Goal: Task Accomplishment & Management: Manage account settings

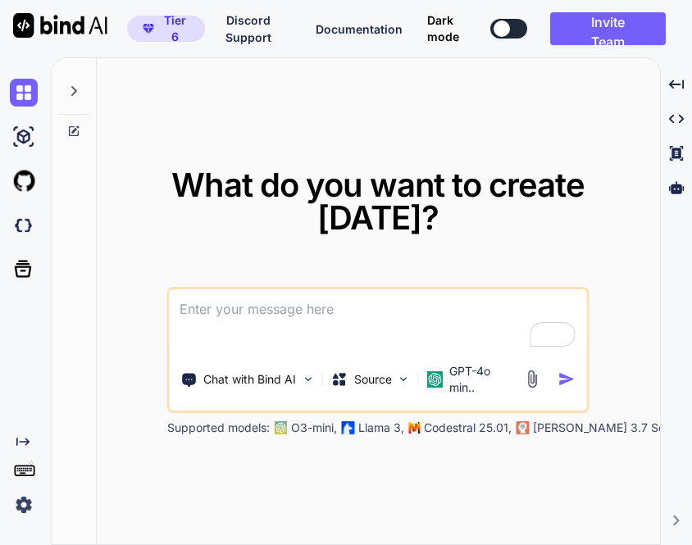
click at [16, 506] on img at bounding box center [24, 505] width 28 height 28
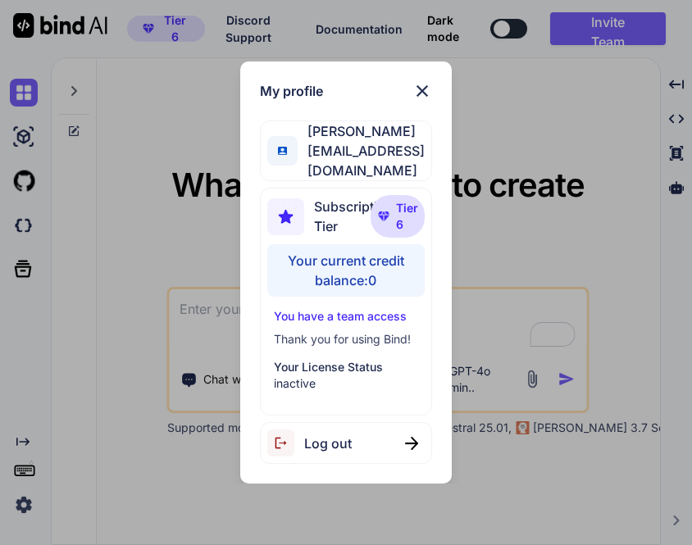
click at [325, 457] on div "Log out" at bounding box center [346, 443] width 172 height 42
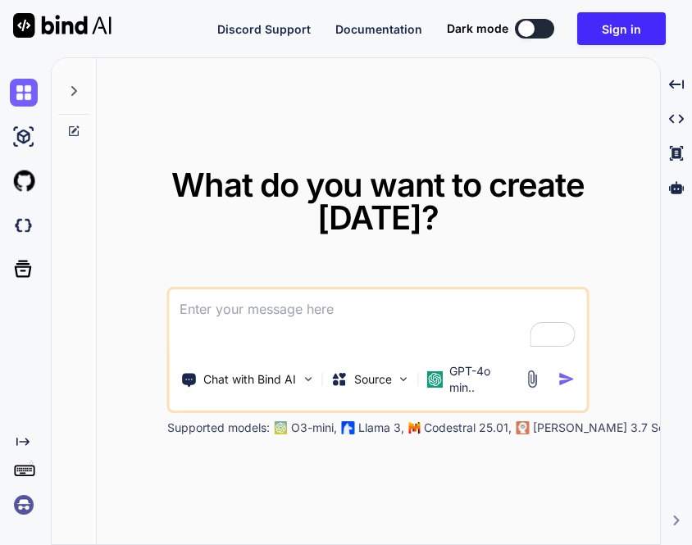
click at [18, 504] on img at bounding box center [24, 505] width 28 height 28
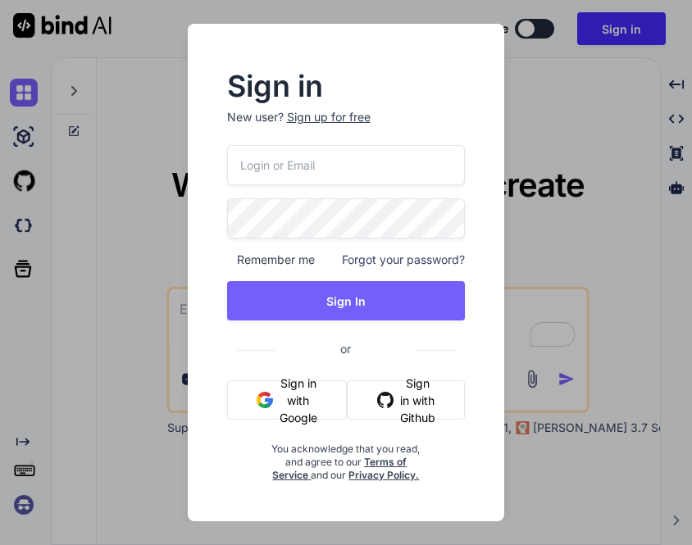
type input "appsumo_5@yopmail.com"
click at [288, 390] on button "Sign in with Google" at bounding box center [287, 400] width 120 height 39
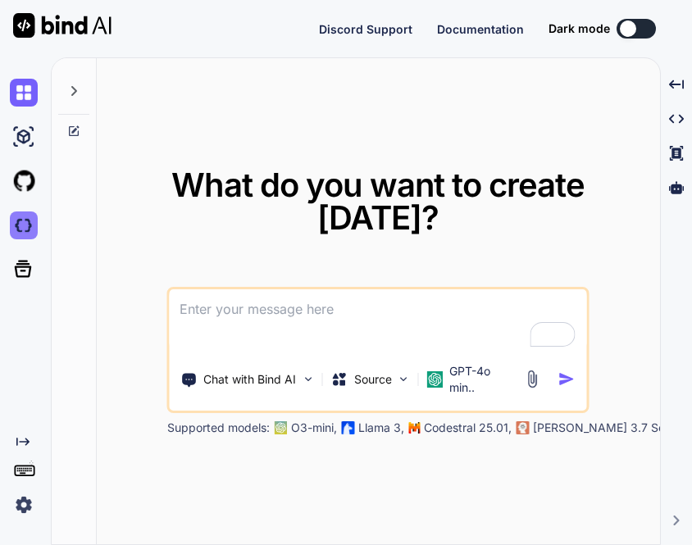
click at [23, 225] on img at bounding box center [24, 226] width 28 height 28
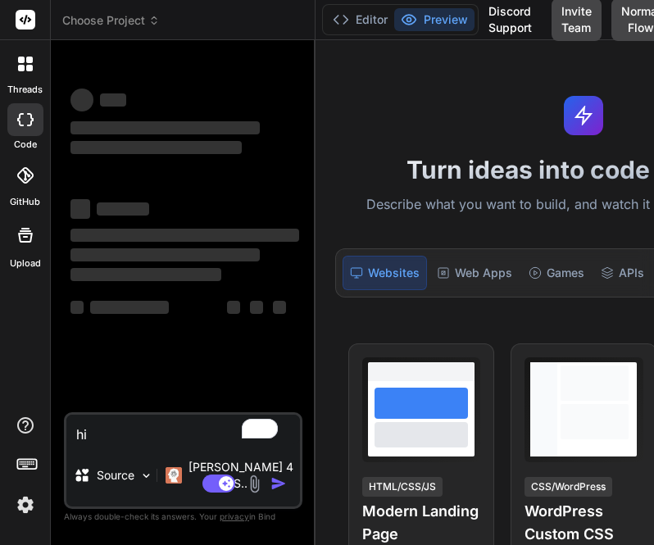
click at [117, 14] on span "Choose Project" at bounding box center [111, 20] width 98 height 16
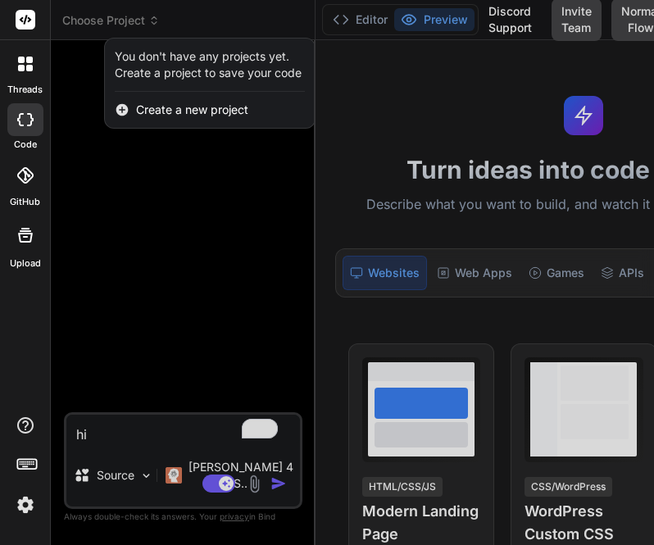
type textarea "x"
click at [149, 297] on div at bounding box center [327, 272] width 654 height 545
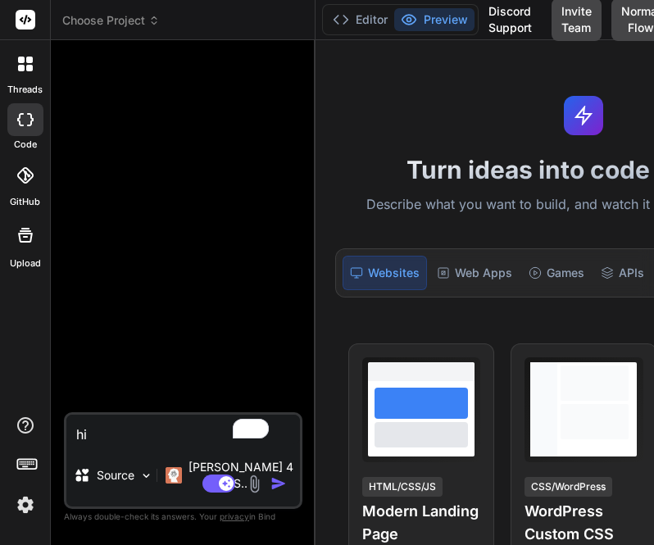
click at [98, 32] on header "Choose Project Created with Pixso." at bounding box center [183, 20] width 265 height 40
click at [103, 20] on span "Choose Project" at bounding box center [111, 20] width 98 height 16
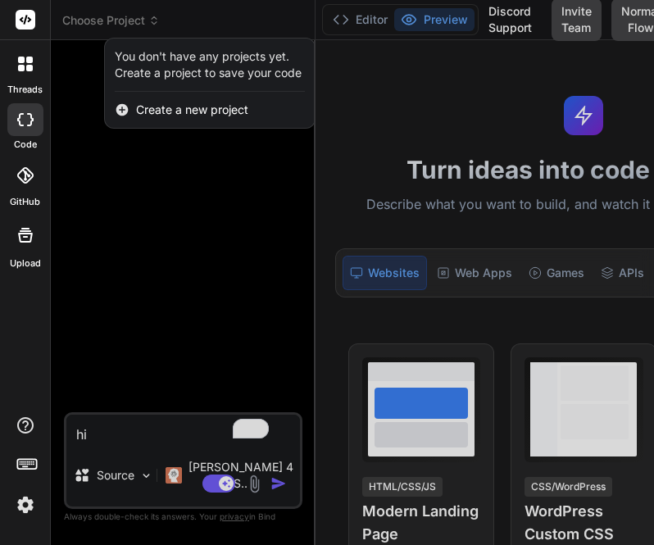
click at [26, 501] on img at bounding box center [25, 505] width 28 height 28
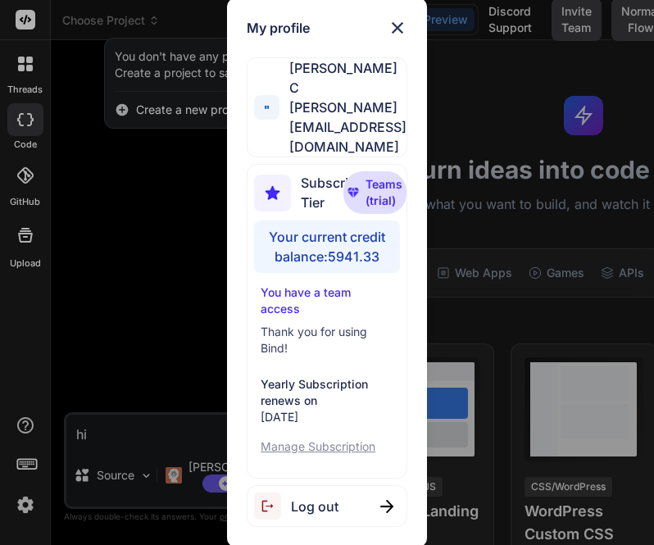
click at [156, 258] on div "My profile Saravanan C [EMAIL_ADDRESS][DOMAIN_NAME] Subscription Tier Teams (tr…" at bounding box center [327, 272] width 654 height 545
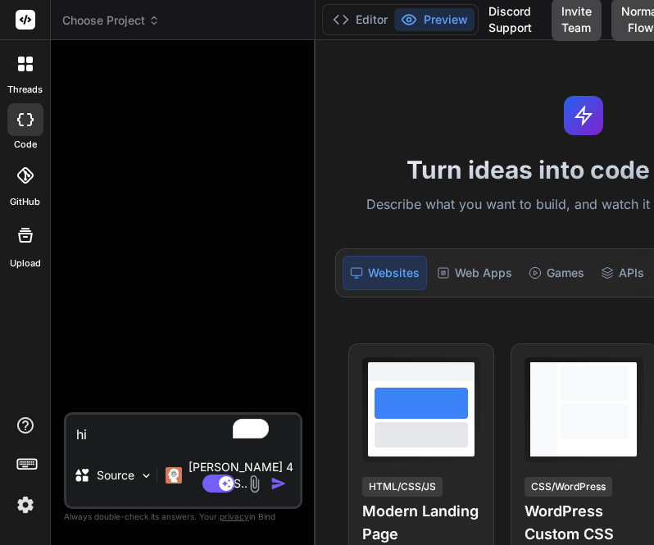
type textarea "x"
click at [128, 24] on span "Choose Project" at bounding box center [111, 20] width 98 height 16
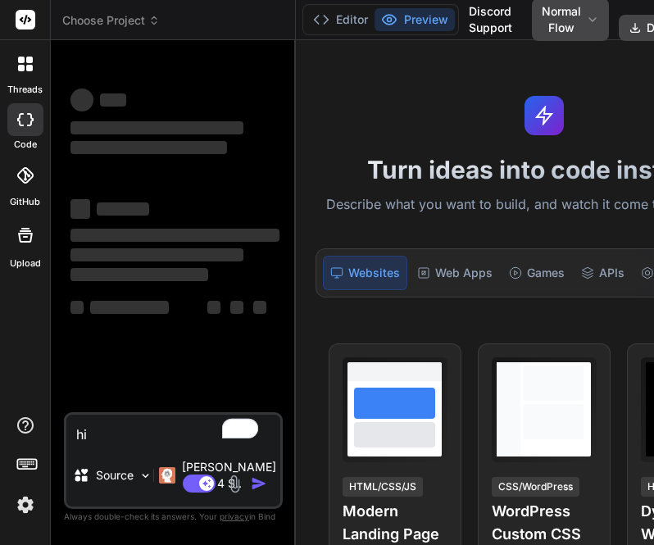
click at [27, 508] on img at bounding box center [25, 505] width 28 height 28
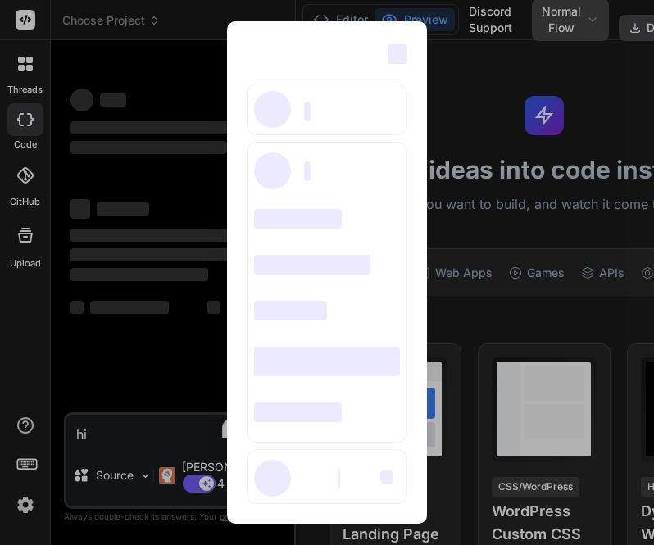
click at [124, 253] on div "‌ ‌ ‌ ‌ ‌ ‌ ‌ ‌ ‌ ‌ ‌ ‌ ‌ ‌ ‌" at bounding box center [327, 272] width 654 height 545
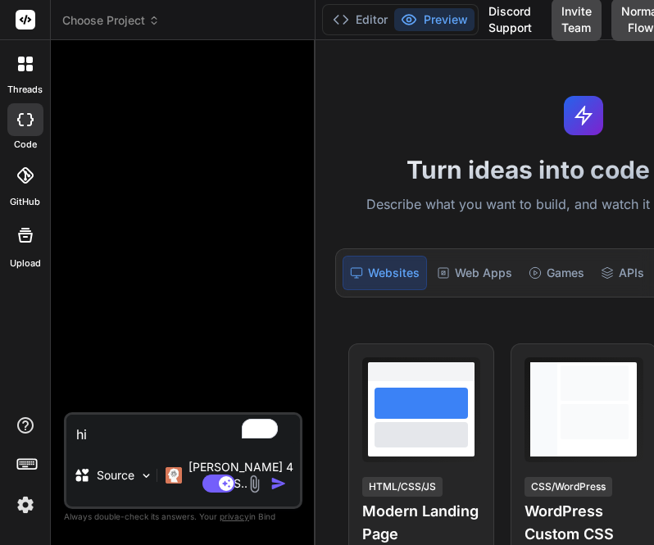
type textarea "x"
click at [90, 17] on span "Choose Project" at bounding box center [111, 20] width 98 height 16
click at [128, 16] on span "Choose Project" at bounding box center [111, 20] width 98 height 16
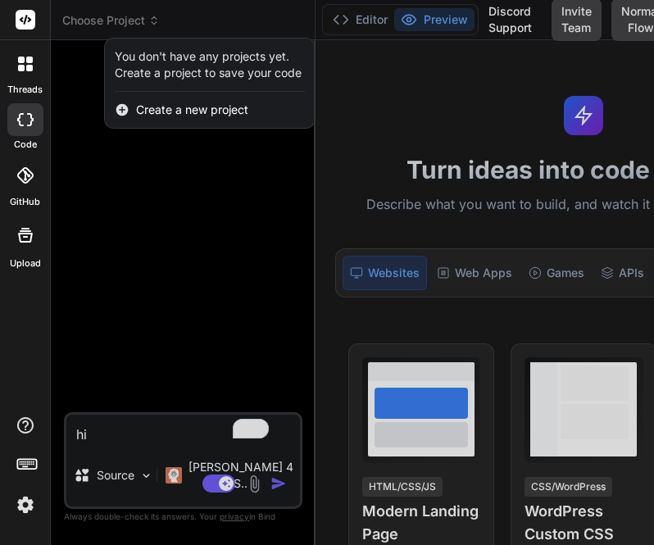
click at [123, 197] on div at bounding box center [327, 272] width 654 height 545
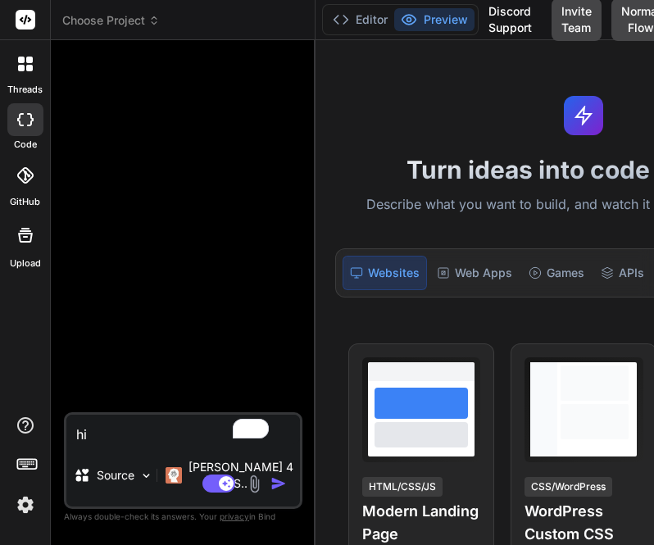
click at [107, 444] on textarea "hi" at bounding box center [183, 430] width 234 height 30
type textarea "x"
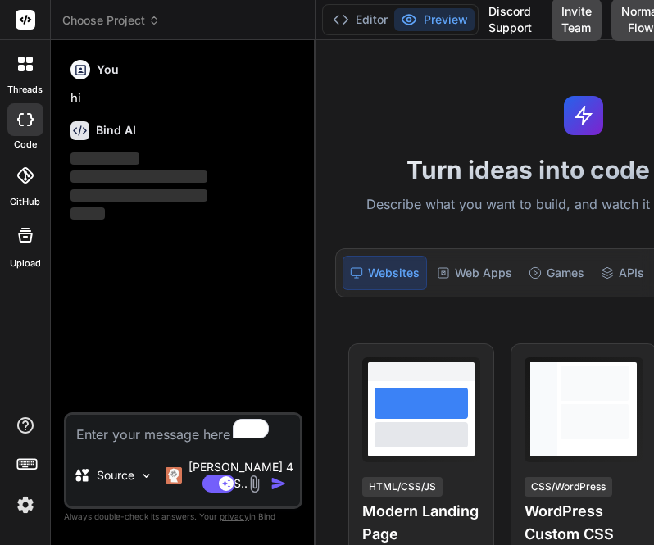
click at [150, 444] on textarea "To enrich screen reader interactions, please activate Accessibility in Grammarl…" at bounding box center [183, 430] width 234 height 30
type textarea "x"
type textarea "c"
type textarea "x"
type textarea "ca"
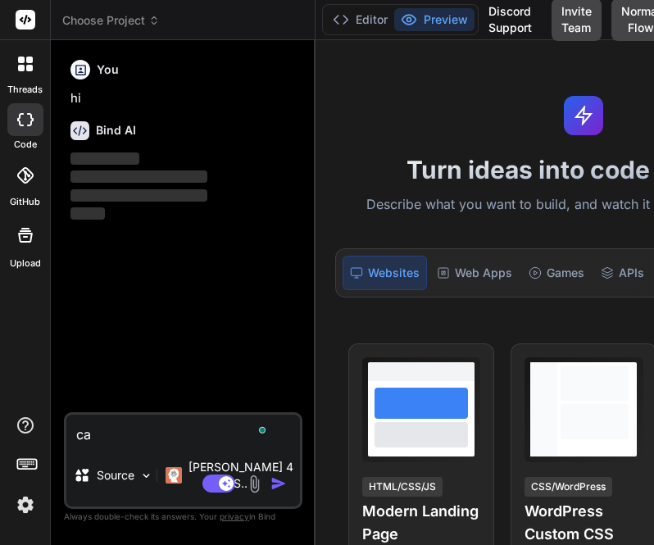
type textarea "x"
type textarea "can"
type textarea "x"
type textarea "can"
type textarea "x"
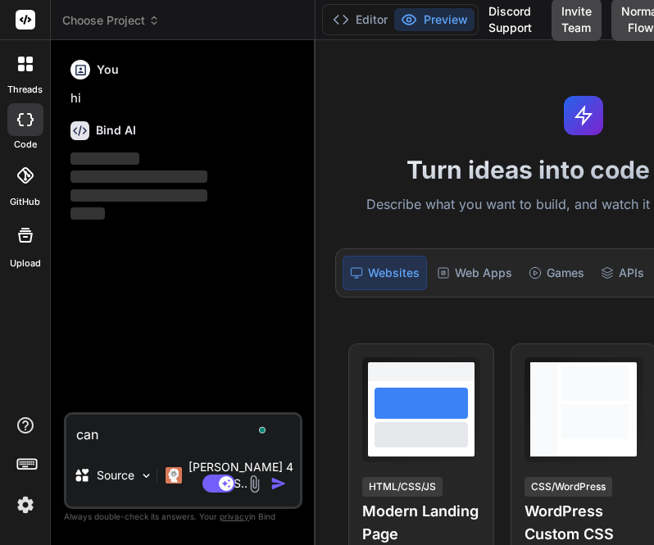
type textarea "can y"
type textarea "x"
type textarea "can yo"
type textarea "x"
type textarea "can you"
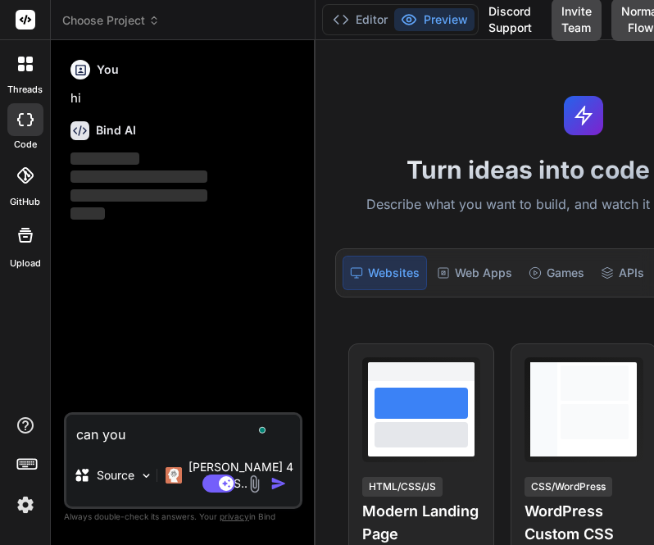
type textarea "x"
type textarea "can you"
type textarea "x"
type textarea "can you c"
type textarea "x"
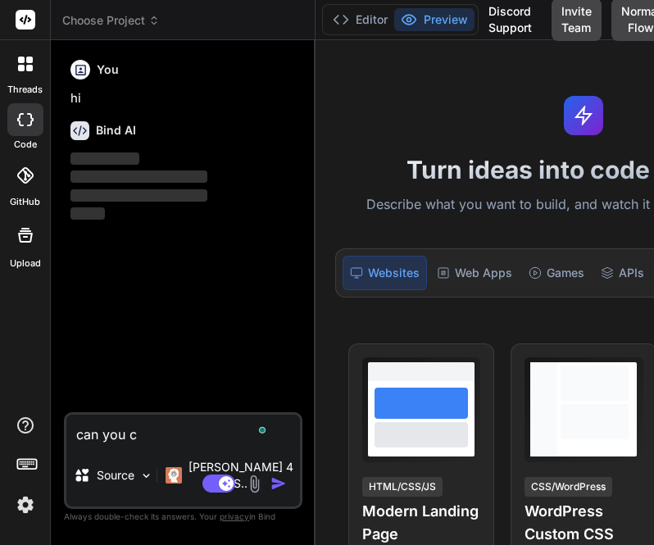
type textarea "can you cr"
type textarea "x"
type textarea "can you cre"
type textarea "x"
type textarea "can you crea"
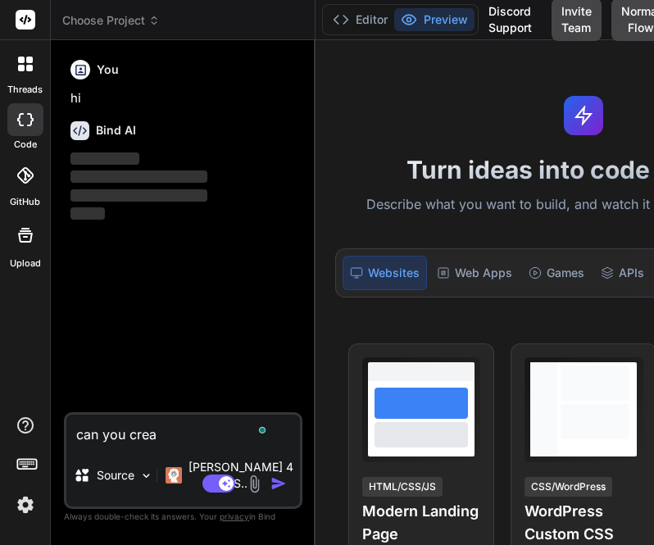
type textarea "x"
type textarea "can you creat"
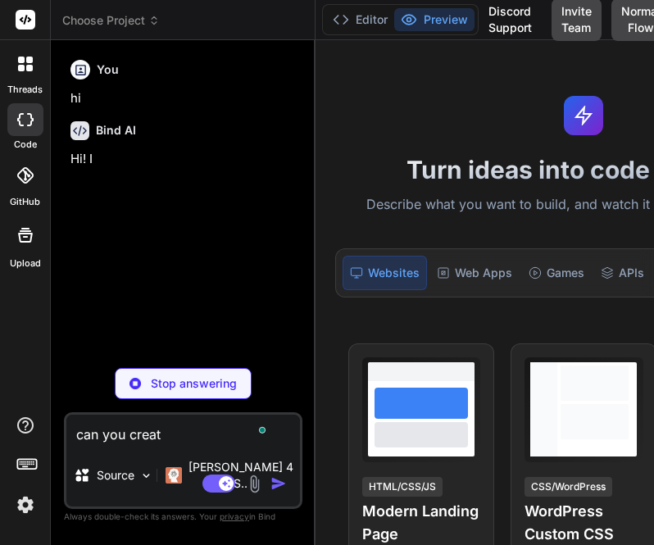
type textarea "x"
type textarea "can you create"
type textarea "x"
type textarea "can you create"
type textarea "x"
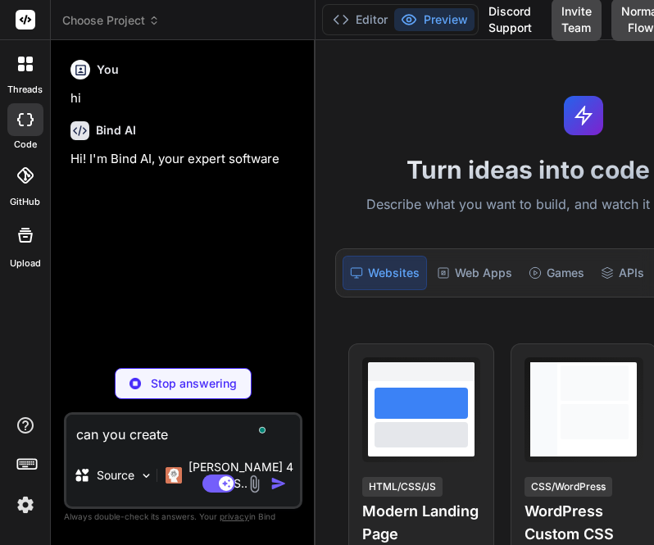
type textarea "can you create t"
type textarea "x"
type textarea "can you create the"
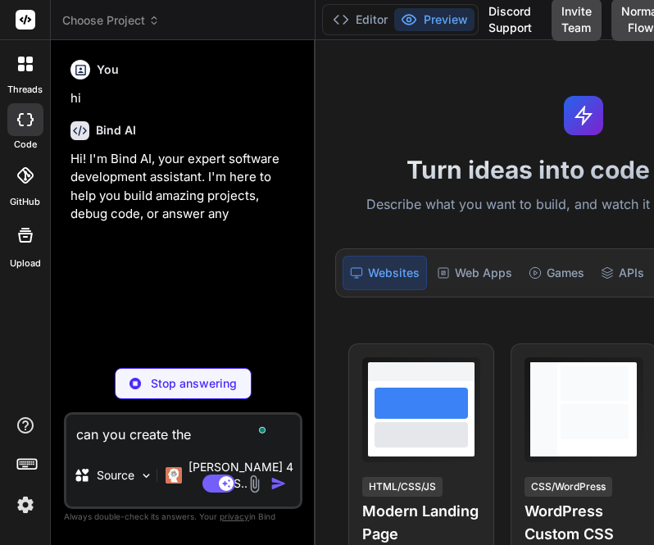
type textarea "x"
type textarea "can you create the"
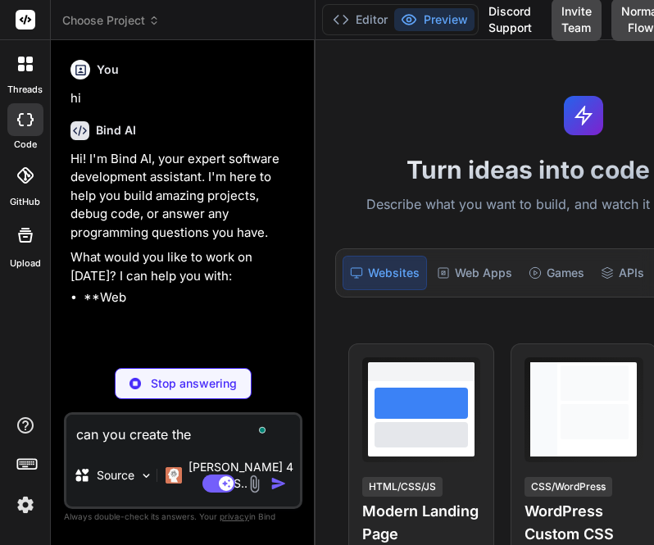
type textarea "x"
type textarea "can you create the s"
type textarea "x"
type textarea "can you create the si"
type textarea "x"
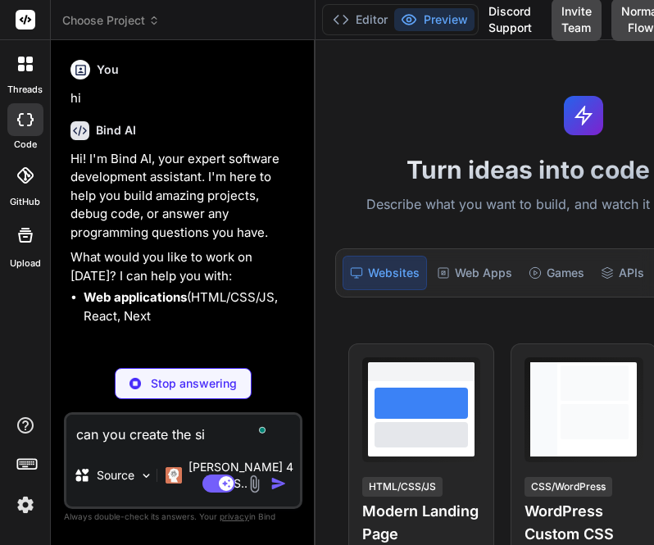
type textarea "can you create the sim"
type textarea "x"
type textarea "can you create the simp"
type textarea "x"
type textarea "can you create the simple"
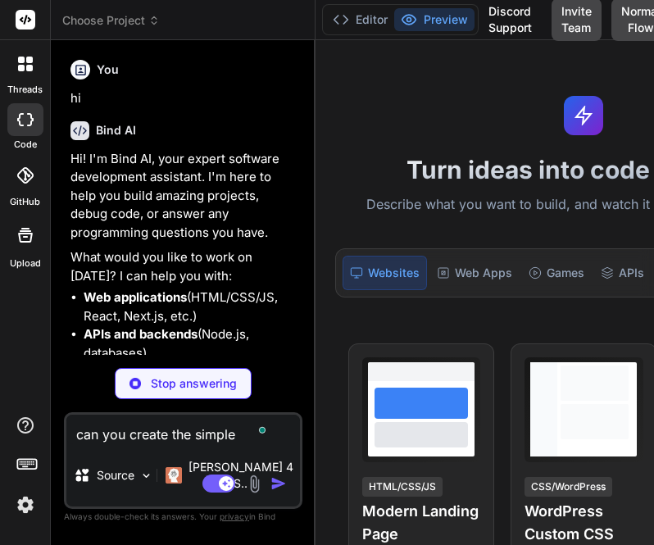
type textarea "x"
type textarea "can you create the simple"
type textarea "x"
type textarea "can you create the simple h"
type textarea "x"
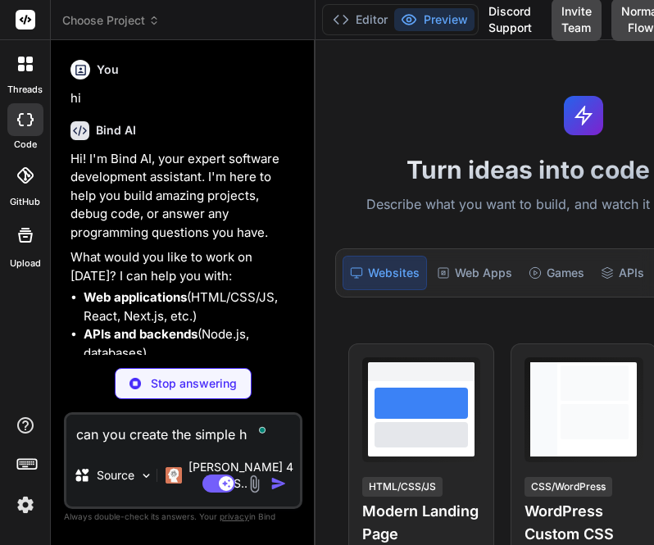
type textarea "can you create the simple ht"
type textarea "x"
type textarea "can you create the simple htm"
type textarea "x"
type textarea "can you create the simple html"
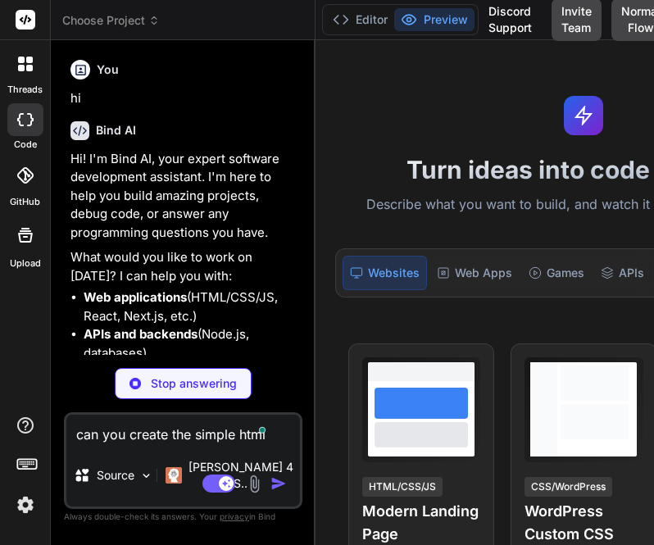
type textarea "x"
type textarea "can you create the simple html"
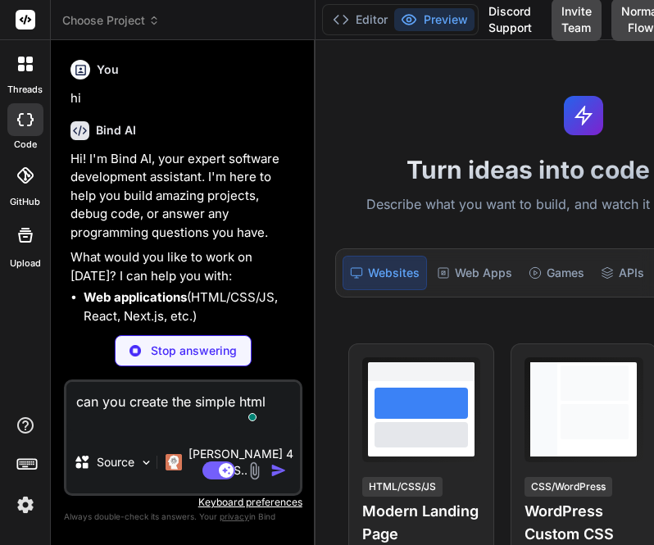
scroll to position [17, 0]
type textarea "x"
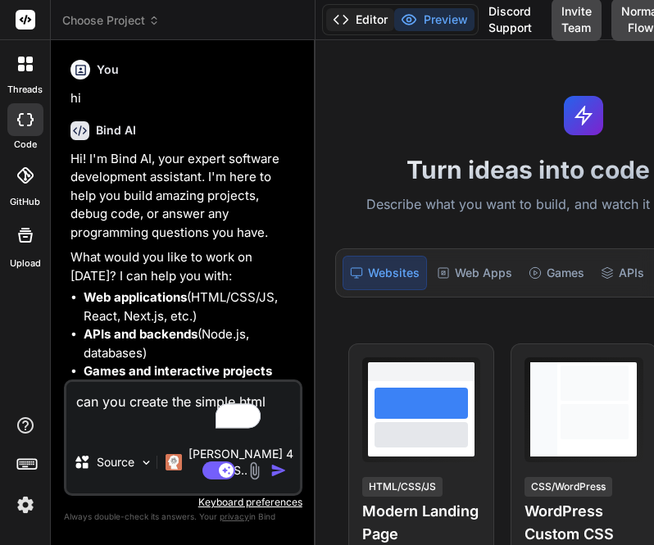
type textarea "can you create the simple html"
click at [338, 26] on button "Editor" at bounding box center [360, 19] width 68 height 23
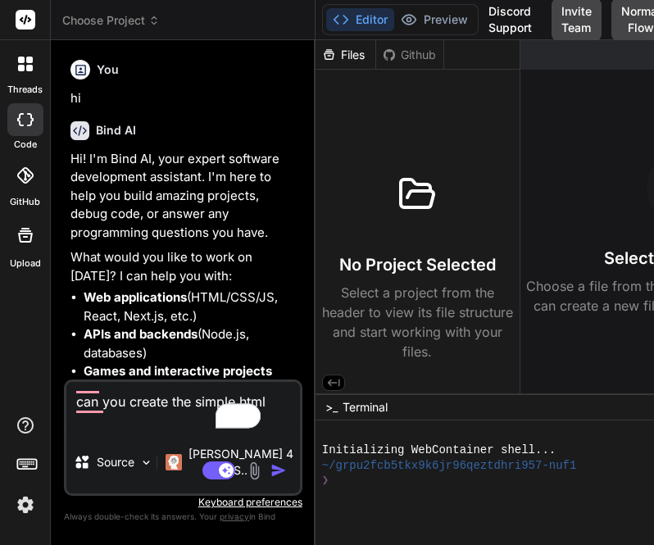
click at [112, 21] on span "Choose Project" at bounding box center [111, 20] width 98 height 16
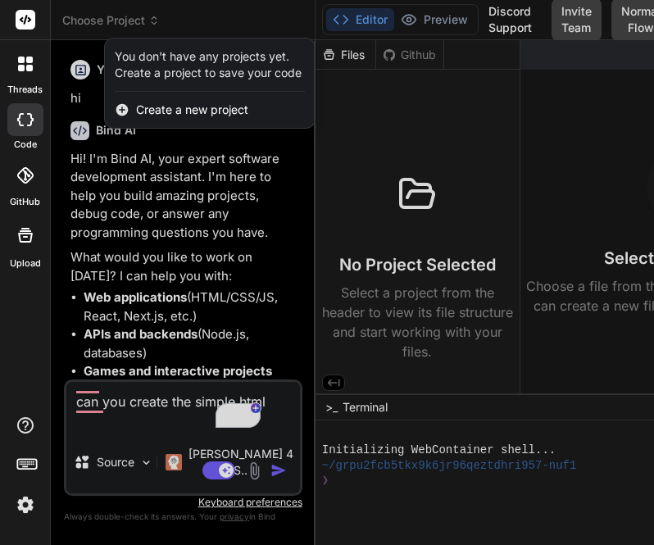
click at [107, 16] on div at bounding box center [327, 272] width 654 height 545
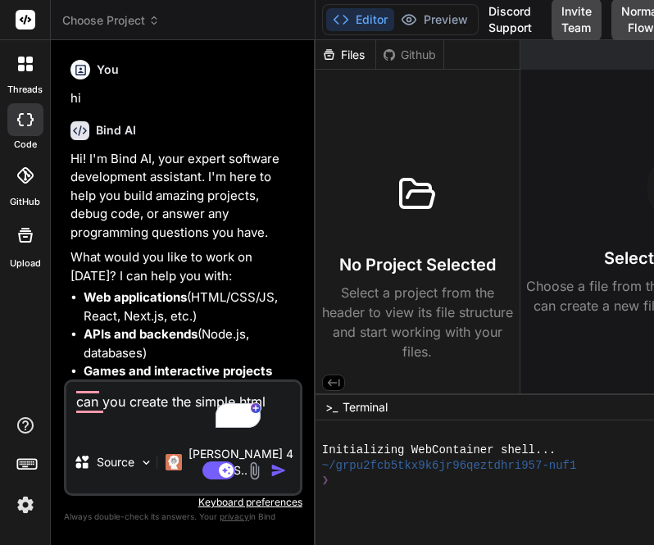
click at [133, 431] on textarea "can you create the simple html" at bounding box center [183, 406] width 234 height 49
type textarea "x"
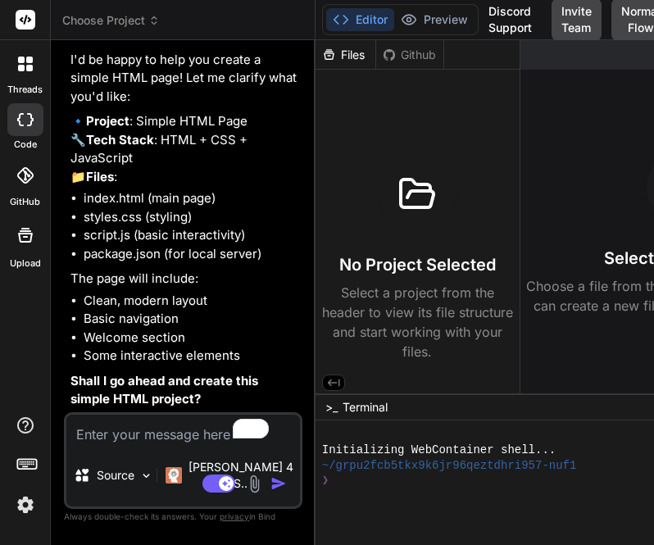
scroll to position [585, 0]
click at [129, 444] on textarea "To enrich screen reader interactions, please activate Accessibility in Grammarl…" at bounding box center [183, 430] width 234 height 30
type textarea "x"
type textarea "o"
type textarea "x"
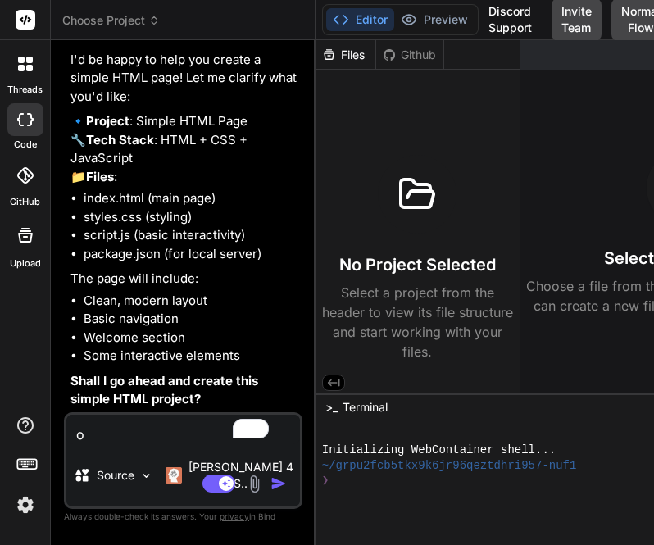
type textarea "ok"
type textarea "x"
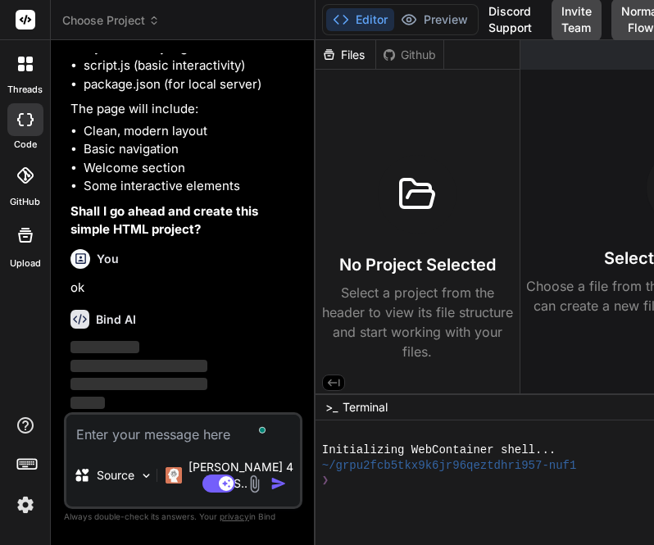
scroll to position [755, 0]
click at [109, 16] on span "Choose Project" at bounding box center [111, 20] width 98 height 16
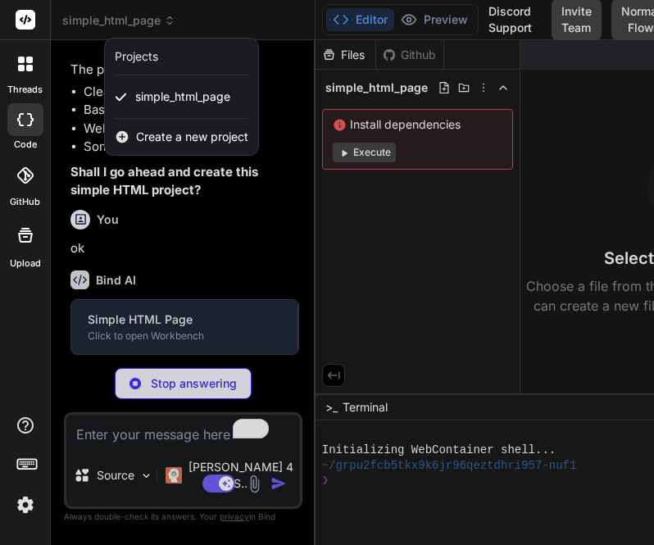
scroll to position [736, 0]
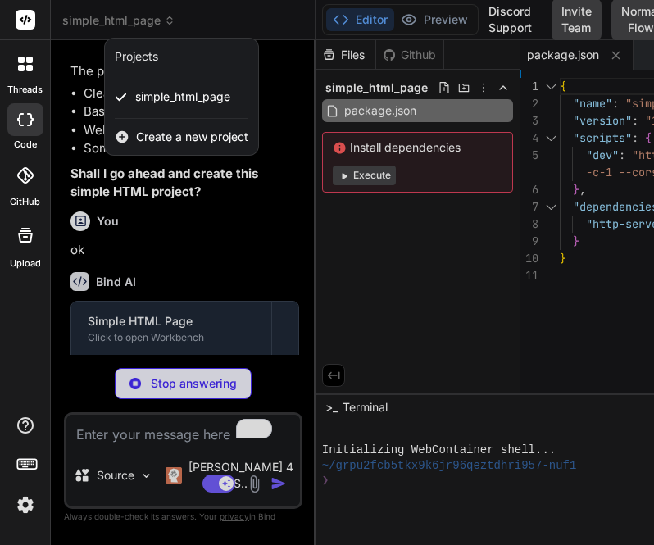
type textarea "x"
type textarea "<p>&copy; 2024 Simple Site. All rights reserved.</p> </div> </footer> <script s…"
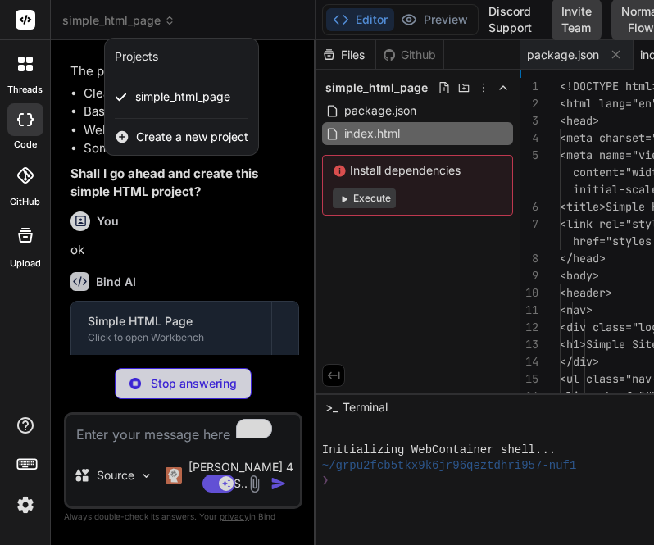
scroll to position [0, 33]
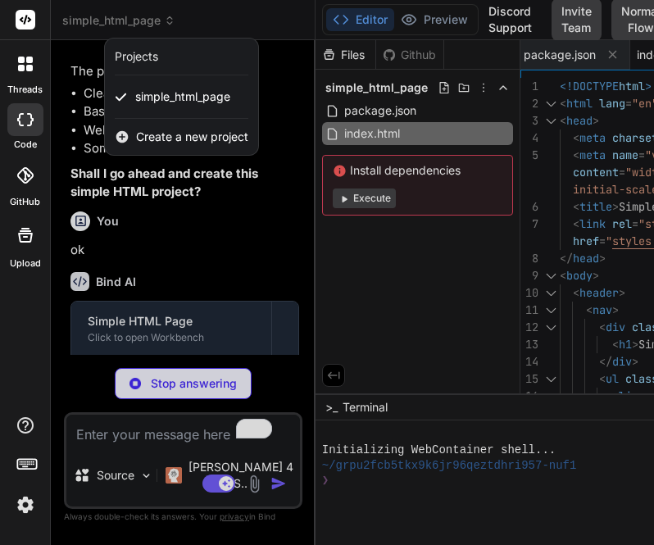
type textarea "x"
type textarea "nav { padding: 1rem; } .features { grid-template-columns: 1fr; } }"
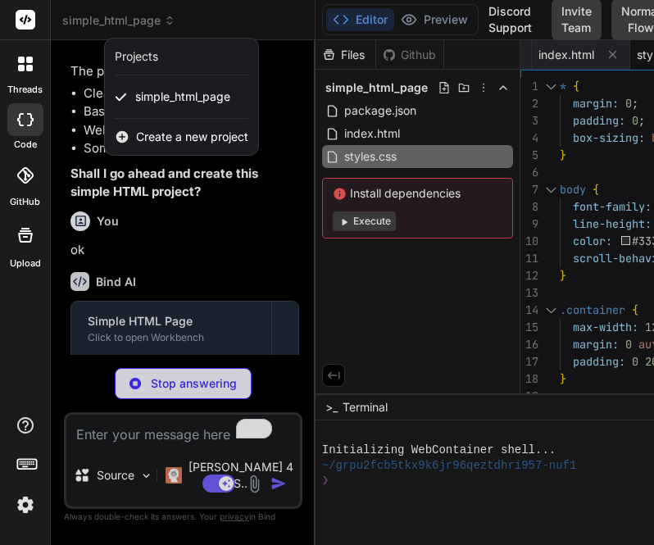
type textarea "x"
type textarea "card.style.transform = 'translateY(20px)'; card.style.transition = 'opacity 0.6…"
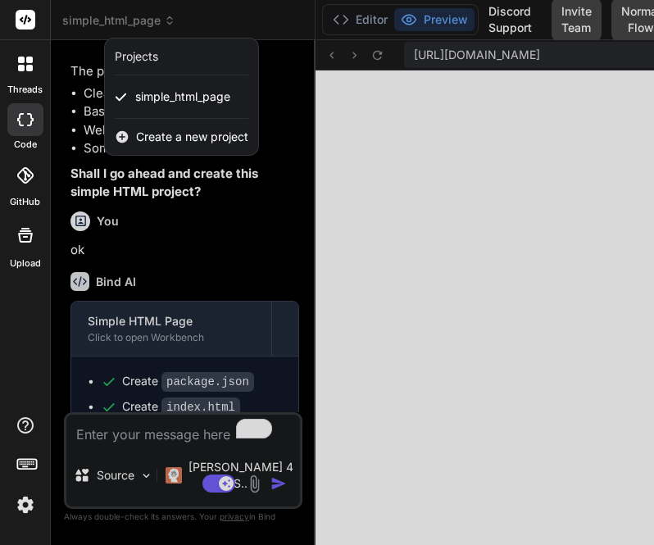
scroll to position [796, 0]
click at [117, 17] on div at bounding box center [327, 272] width 654 height 545
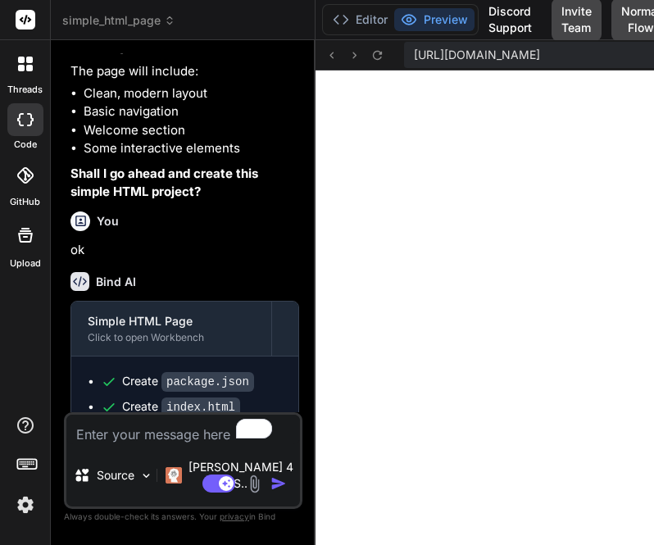
click at [117, 17] on span "simple_html_page" at bounding box center [118, 20] width 113 height 16
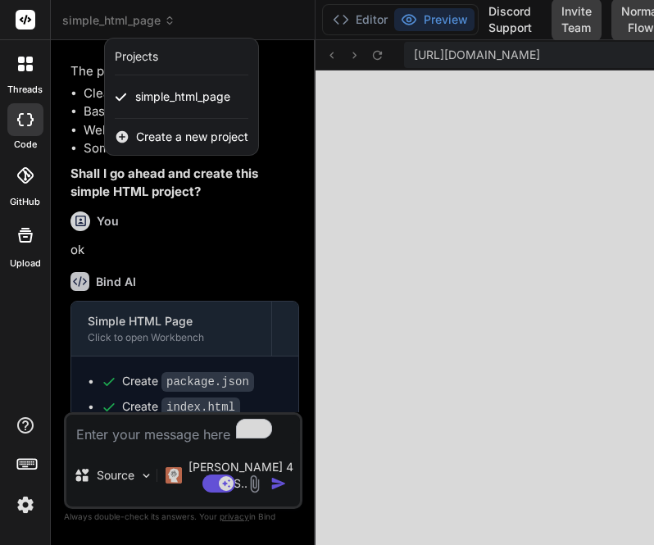
type textarea "x"
click at [200, 170] on div at bounding box center [327, 272] width 654 height 545
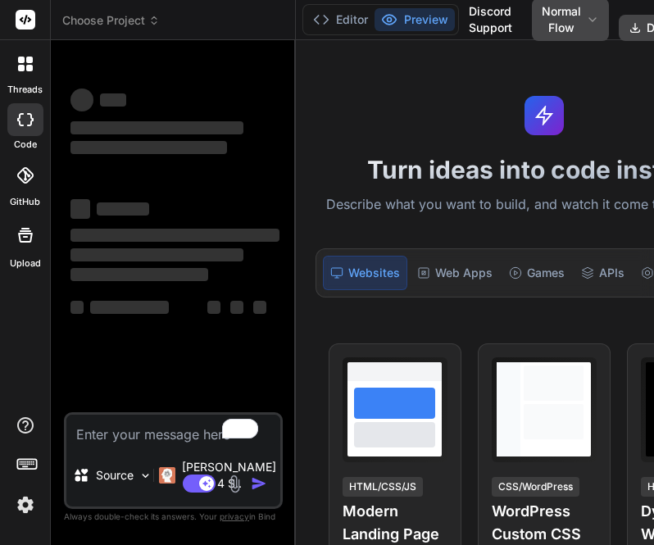
click at [98, 21] on span "Choose Project" at bounding box center [111, 20] width 98 height 16
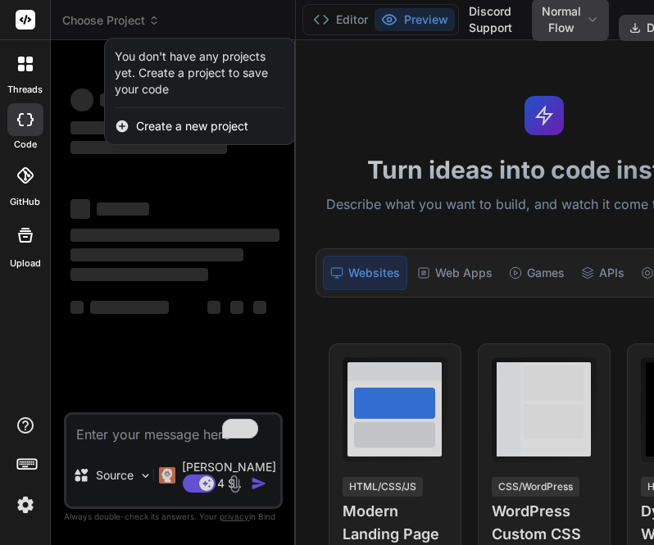
click at [21, 500] on img at bounding box center [25, 505] width 28 height 28
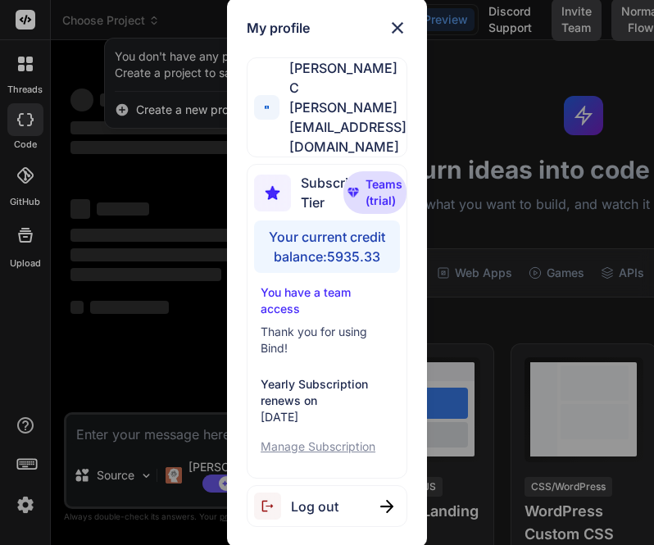
click at [403, 38] on img at bounding box center [398, 28] width 20 height 20
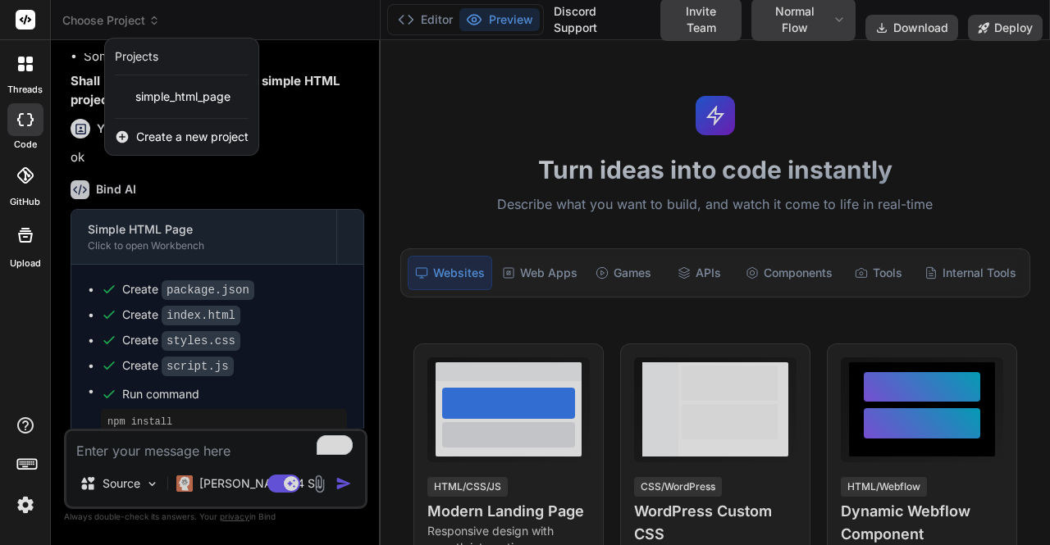
scroll to position [625, 0]
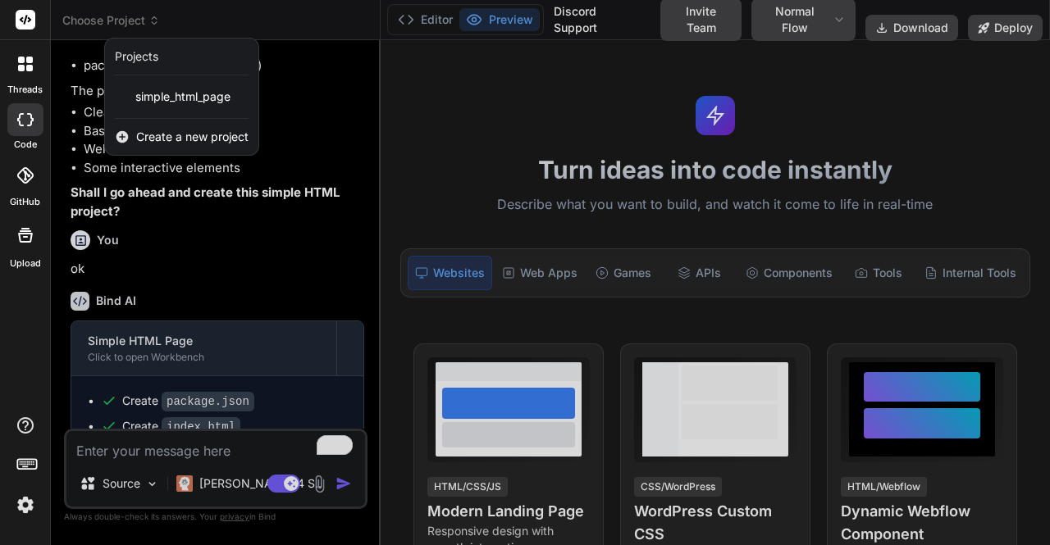
click at [654, 26] on div at bounding box center [525, 272] width 1050 height 545
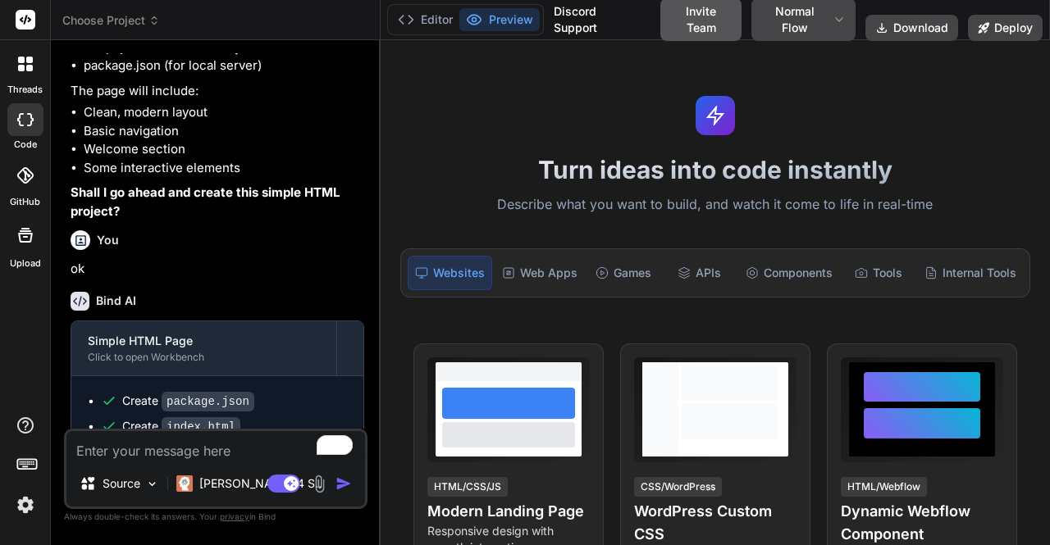
click at [654, 25] on button "Invite Team" at bounding box center [700, 19] width 81 height 43
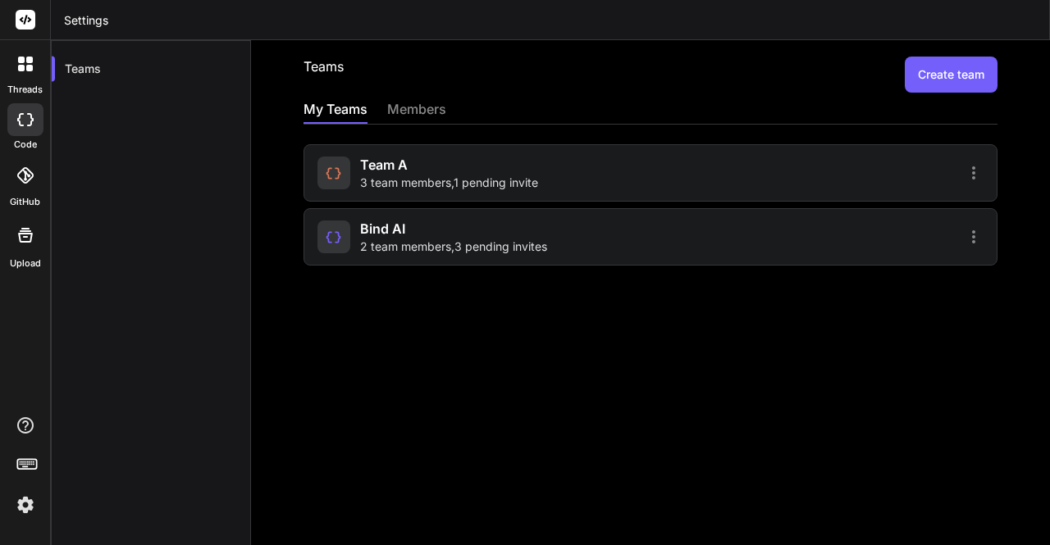
click at [408, 245] on span "2 team members , 3 pending invites" at bounding box center [453, 247] width 187 height 16
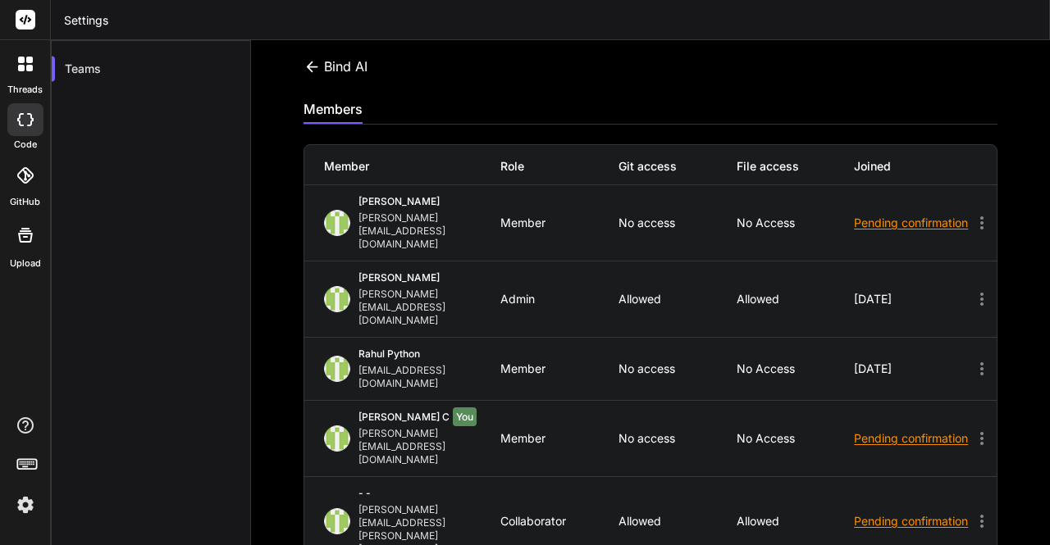
click at [308, 66] on icon at bounding box center [311, 66] width 11 height 11
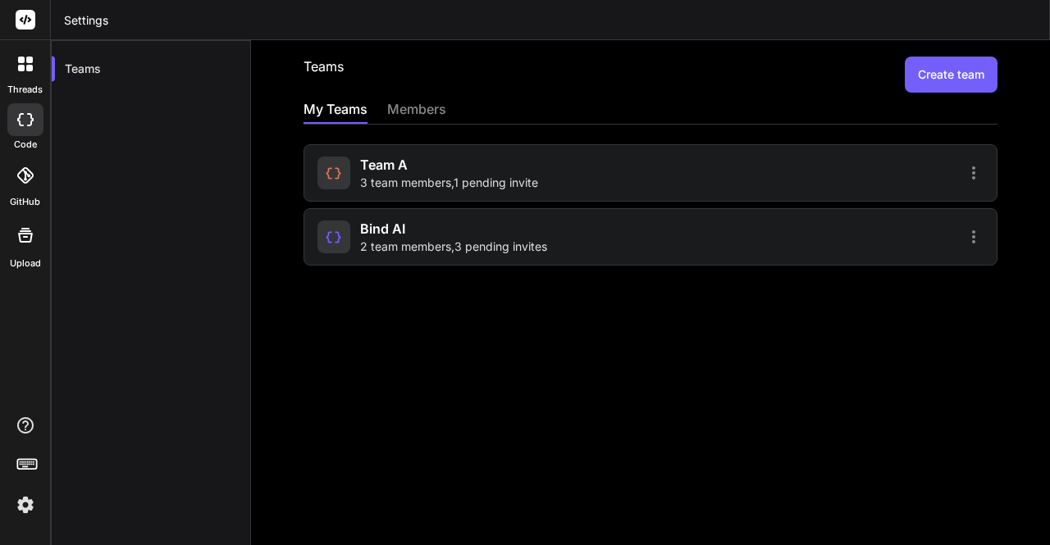
click at [384, 168] on span "team a" at bounding box center [384, 165] width 48 height 20
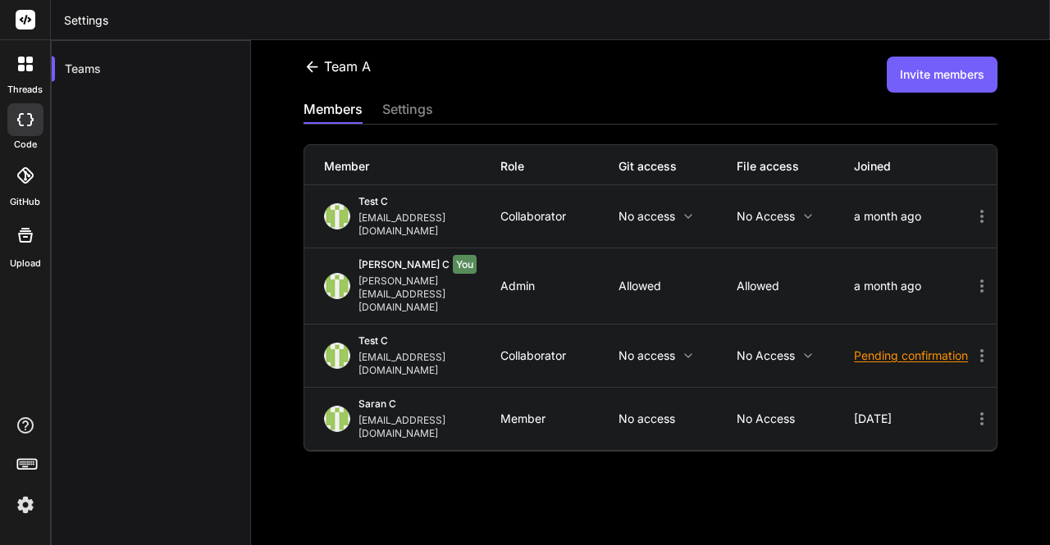
click at [310, 70] on icon at bounding box center [311, 66] width 11 height 11
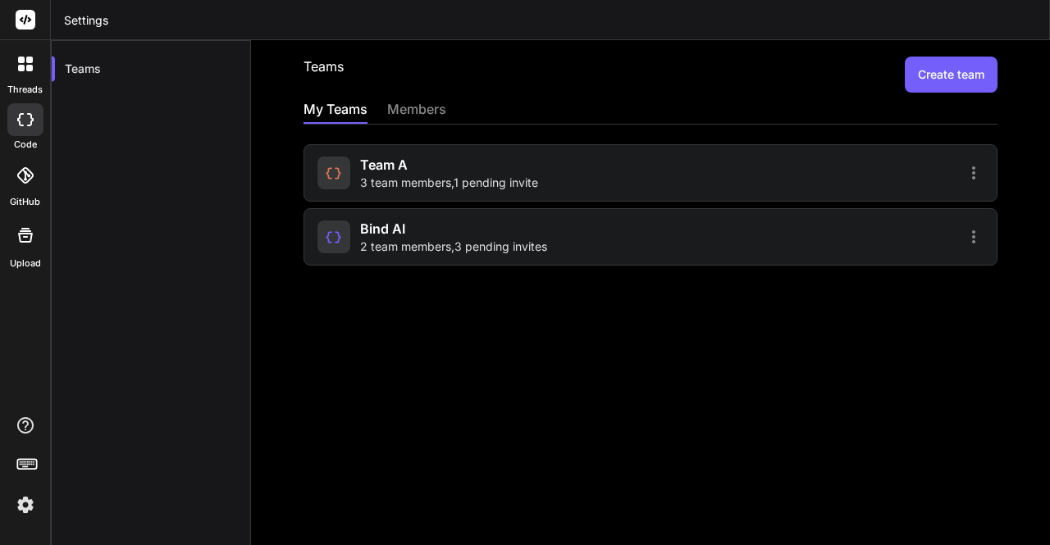
click at [381, 224] on span "Bind AI" at bounding box center [382, 229] width 45 height 20
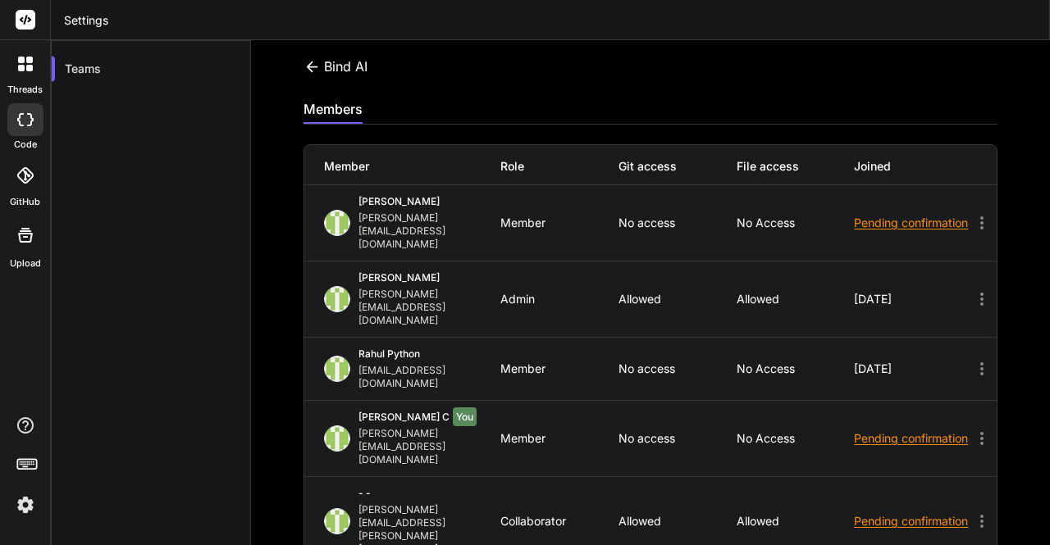
click at [654, 431] on div "Pending confirmation" at bounding box center [913, 439] width 118 height 16
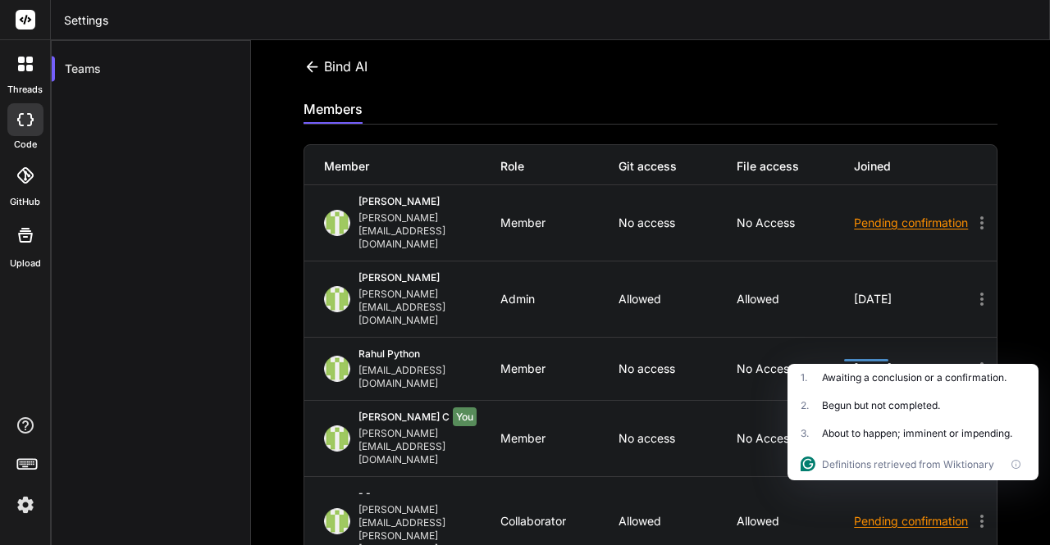
click at [654, 293] on p "Allowed" at bounding box center [795, 299] width 118 height 13
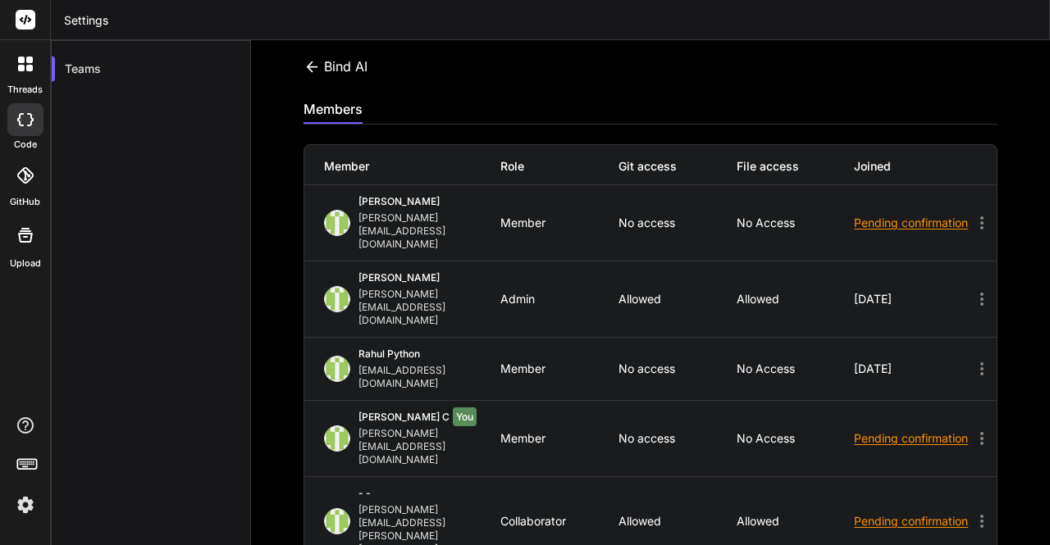
click at [654, 429] on icon at bounding box center [982, 439] width 20 height 20
click at [654, 432] on icon at bounding box center [981, 438] width 3 height 13
click at [312, 64] on icon at bounding box center [311, 66] width 17 height 17
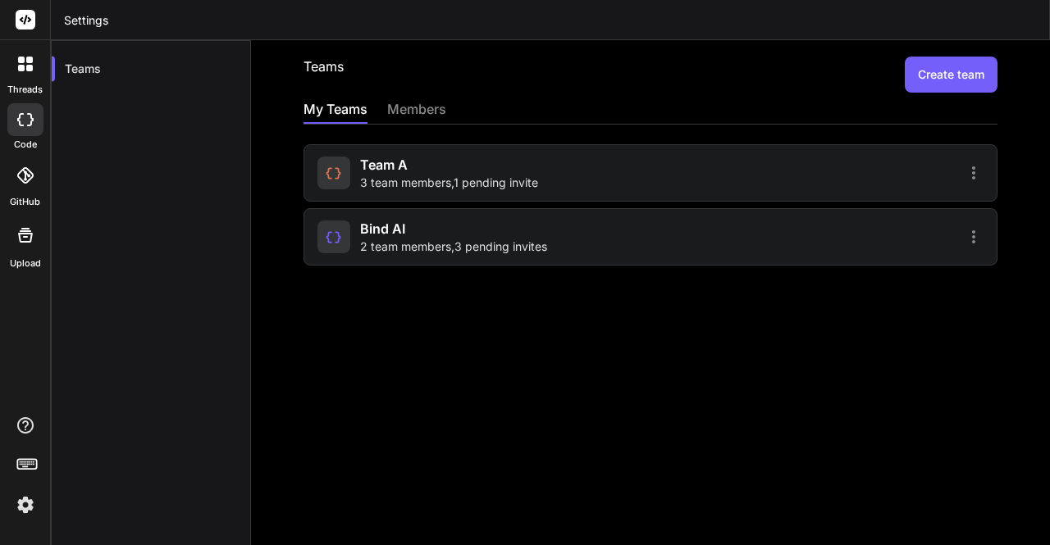
click at [393, 171] on span "team a" at bounding box center [384, 165] width 48 height 20
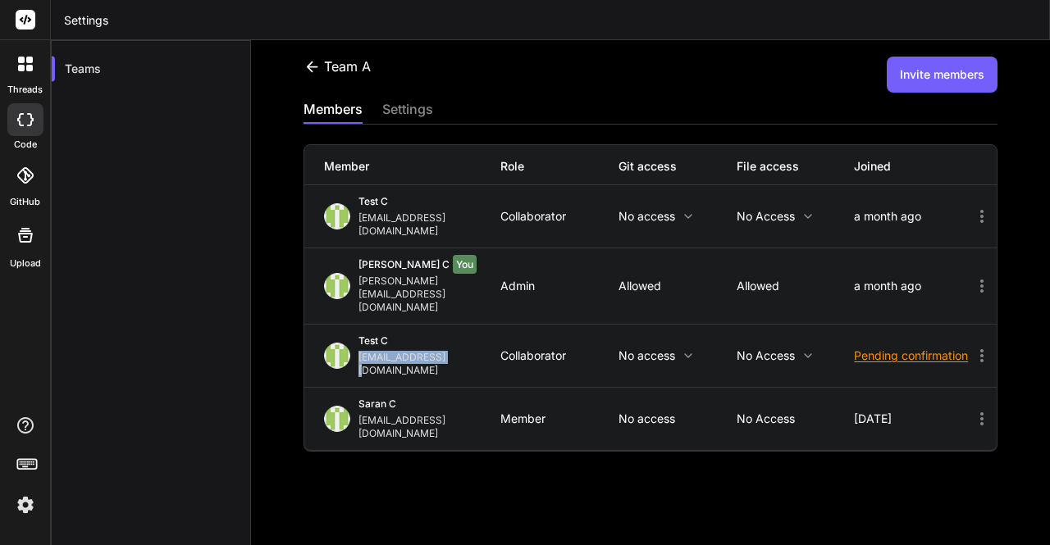
drag, startPoint x: 354, startPoint y: 321, endPoint x: 467, endPoint y: 324, distance: 113.2
click at [467, 335] on div "test c app8@yopmail.com" at bounding box center [412, 356] width 177 height 43
copy div "app8@yopmail.com"
click at [16, 504] on img at bounding box center [25, 505] width 28 height 28
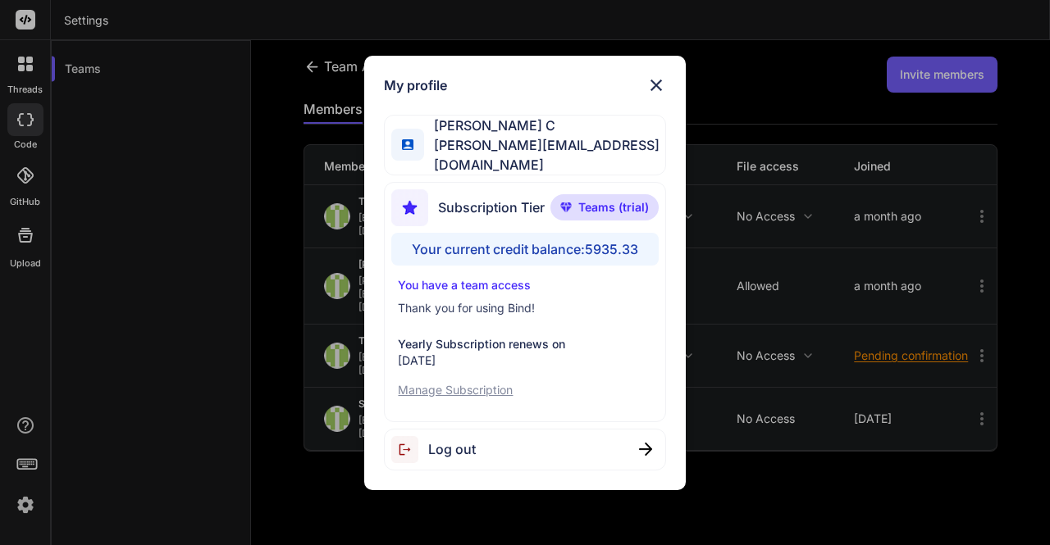
click at [492, 444] on div "Log out" at bounding box center [524, 450] width 281 height 42
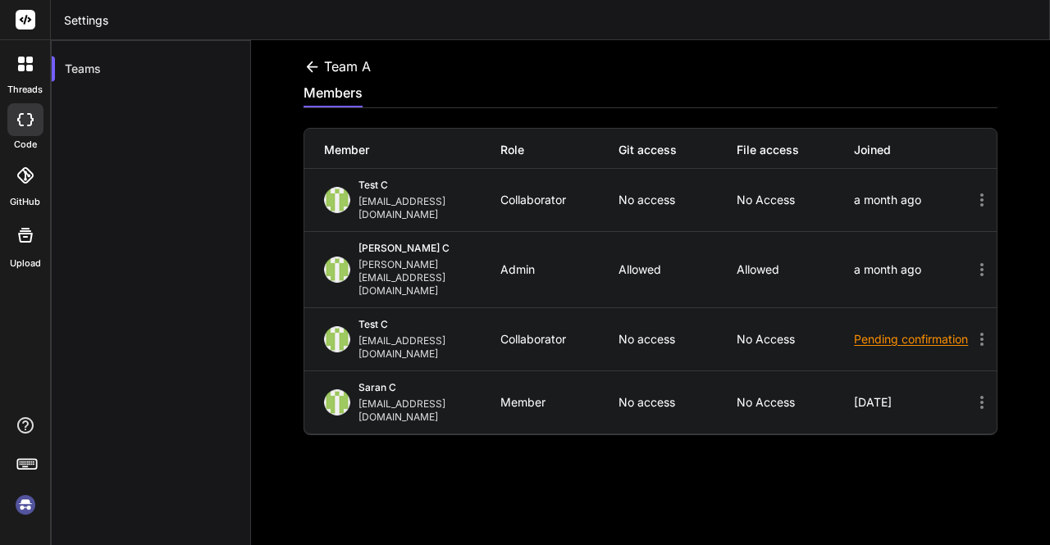
click at [21, 501] on img at bounding box center [25, 505] width 28 height 28
click at [23, 506] on img at bounding box center [25, 505] width 28 height 28
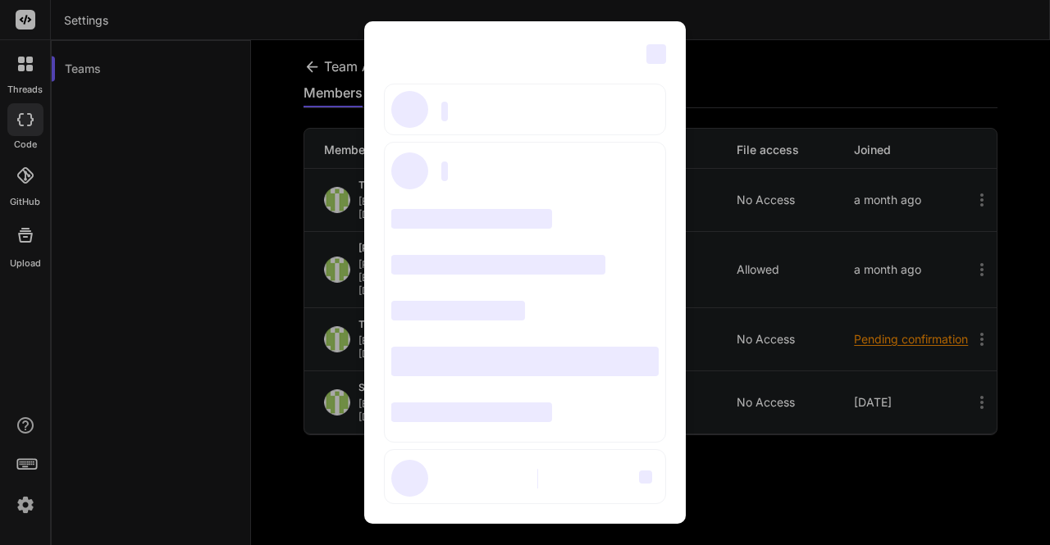
click at [237, 335] on div "‌ ‌ ‌ ‌ ‌ ‌ ‌ ‌ ‌ ‌ ‌ ‌ ‌ ‌ ‌" at bounding box center [525, 272] width 1050 height 545
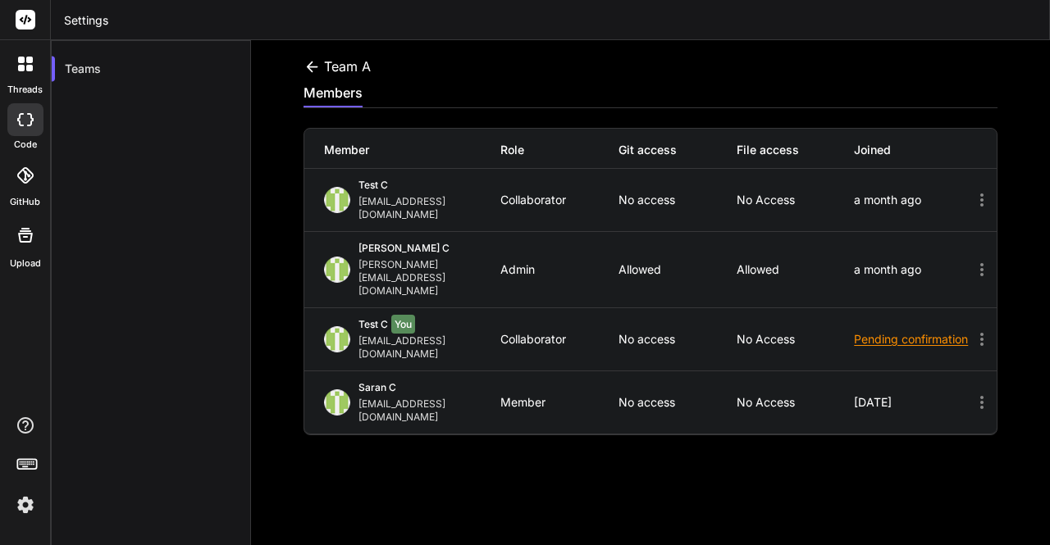
click at [23, 503] on img at bounding box center [25, 505] width 28 height 28
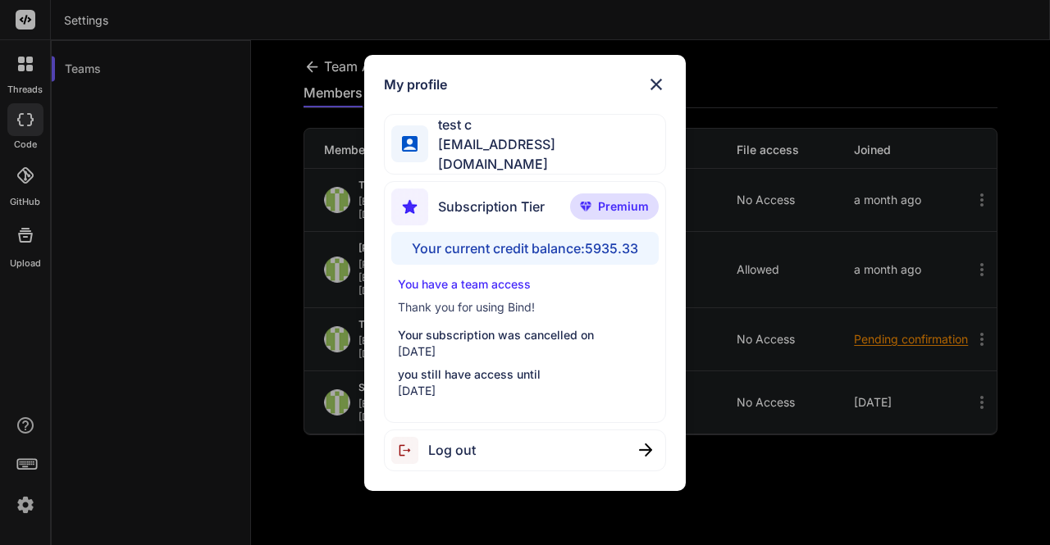
click at [176, 310] on div "My profile test c app8@yopmail.com Subscription Tier Premium Your current credi…" at bounding box center [525, 272] width 1050 height 545
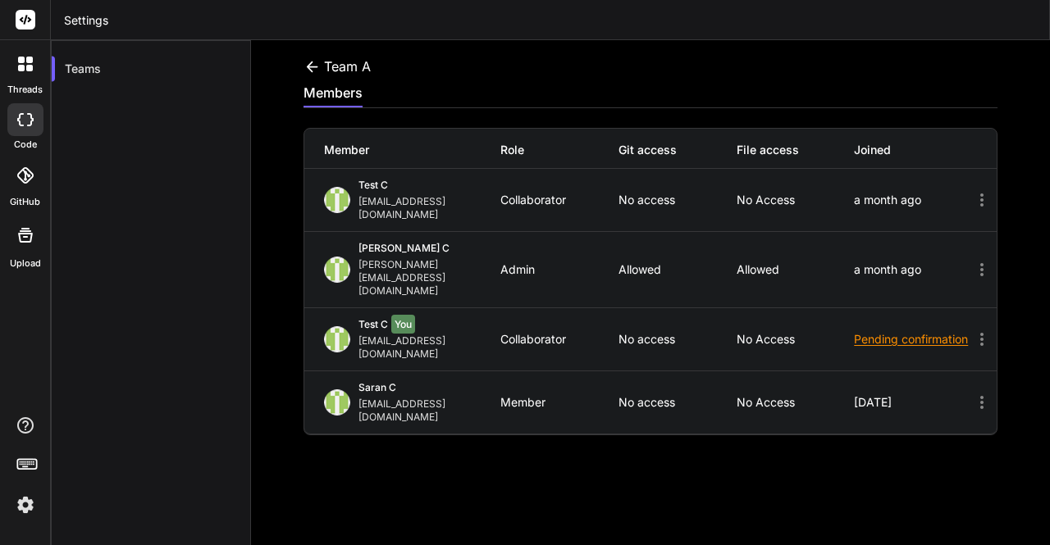
click at [28, 128] on div at bounding box center [25, 119] width 36 height 33
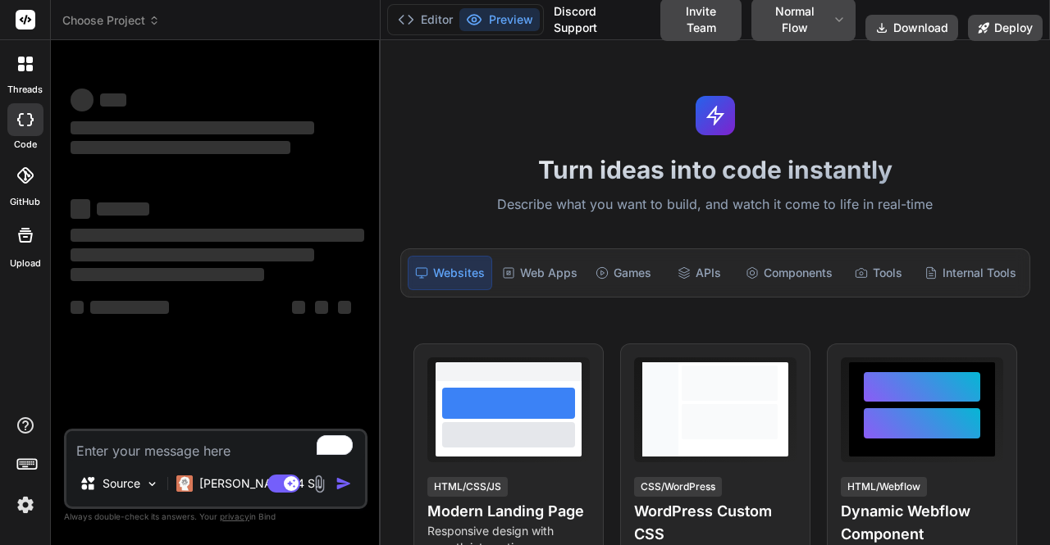
click at [165, 442] on textarea "To enrich screen reader interactions, please activate Accessibility in Grammarl…" at bounding box center [215, 446] width 299 height 30
type textarea "x"
type textarea "h"
type textarea "x"
type textarea "hi"
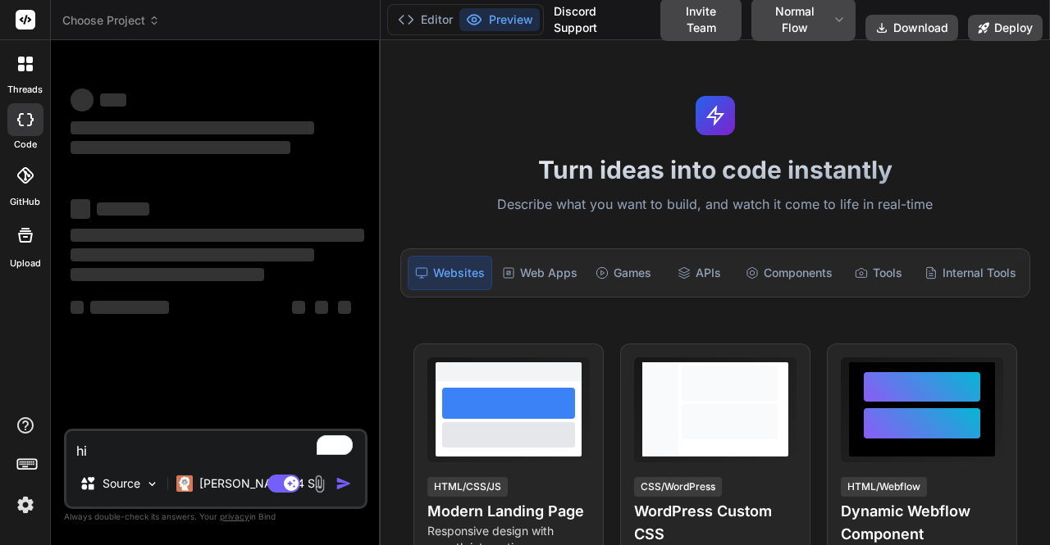
type textarea "x"
type textarea "hi"
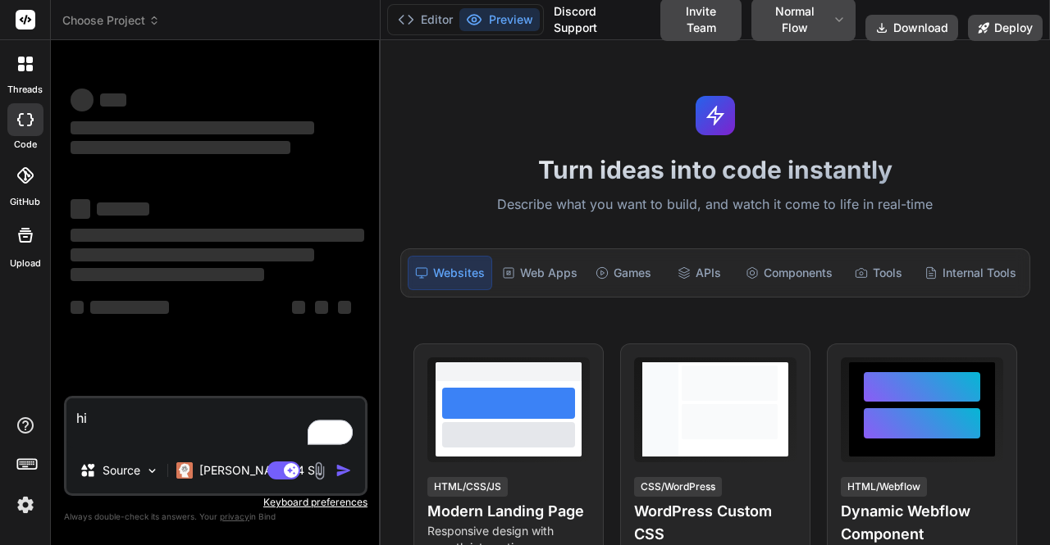
type textarea "x"
type textarea "hi"
click at [117, 24] on span "Choose Project" at bounding box center [111, 20] width 98 height 16
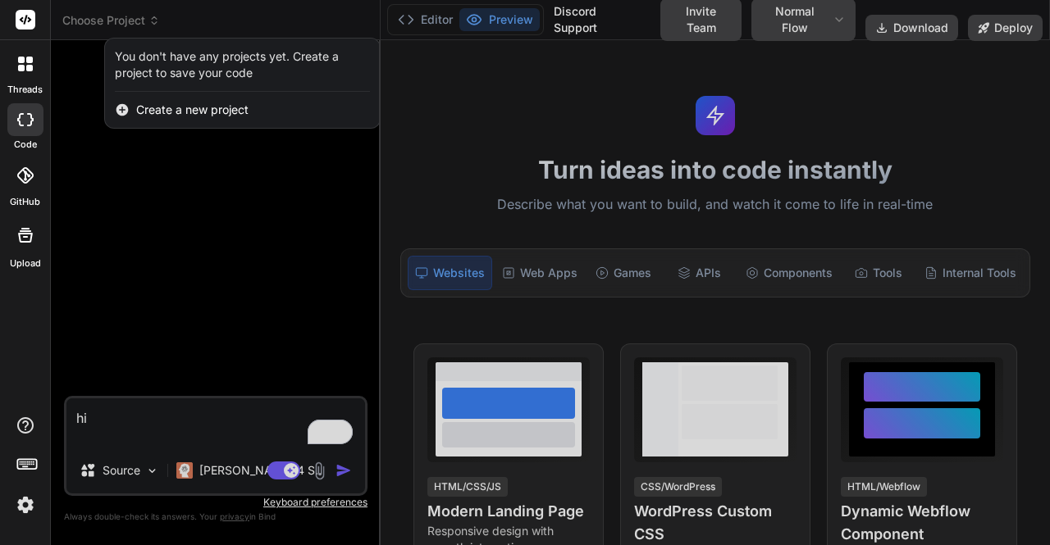
click at [110, 169] on div at bounding box center [525, 272] width 1050 height 545
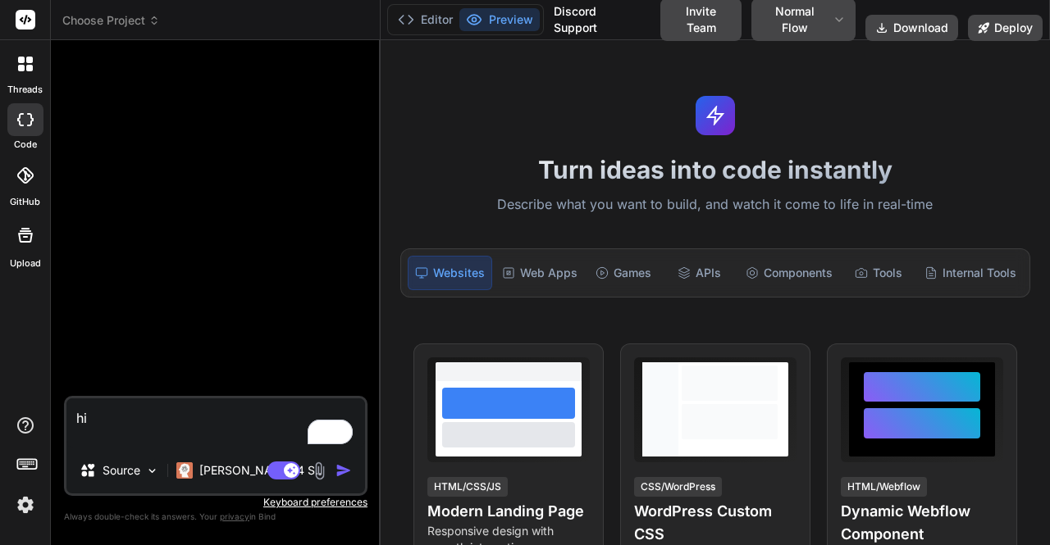
click at [126, 411] on textarea "hi" at bounding box center [215, 423] width 299 height 49
type textarea "x"
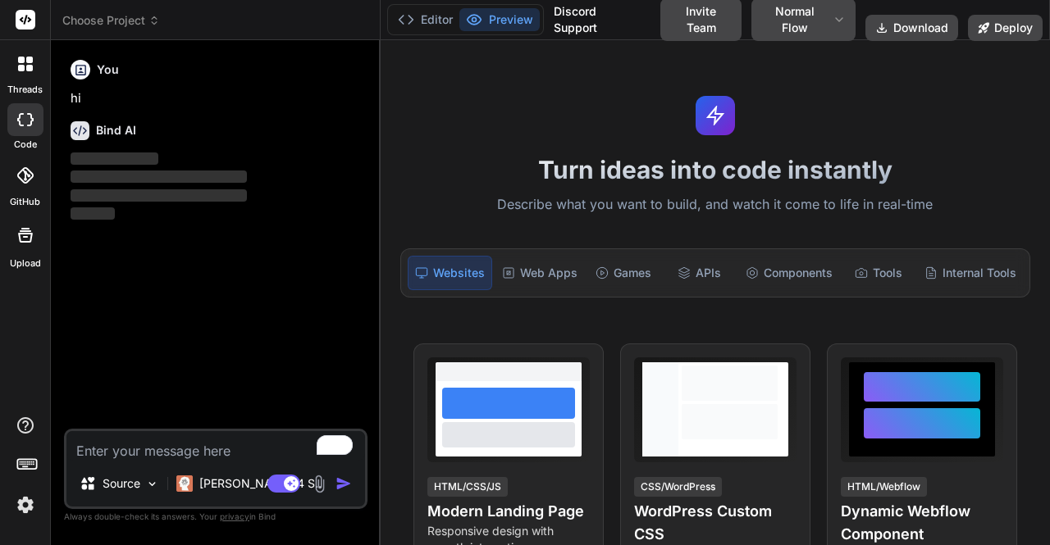
click at [20, 507] on img at bounding box center [25, 505] width 28 height 28
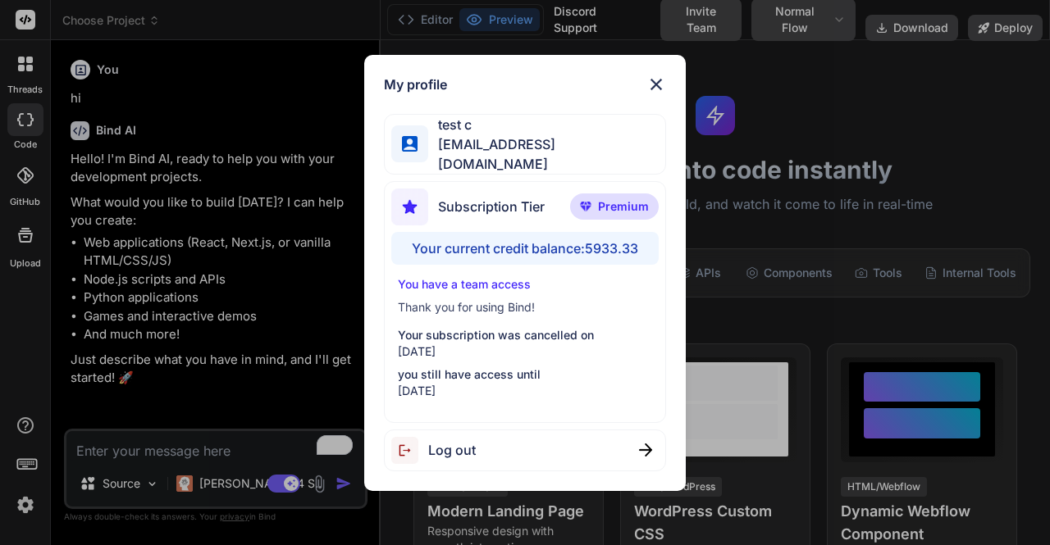
click at [171, 210] on div "My profile test c app8@yopmail.com Subscription Tier Premium Your current credi…" at bounding box center [525, 272] width 1050 height 545
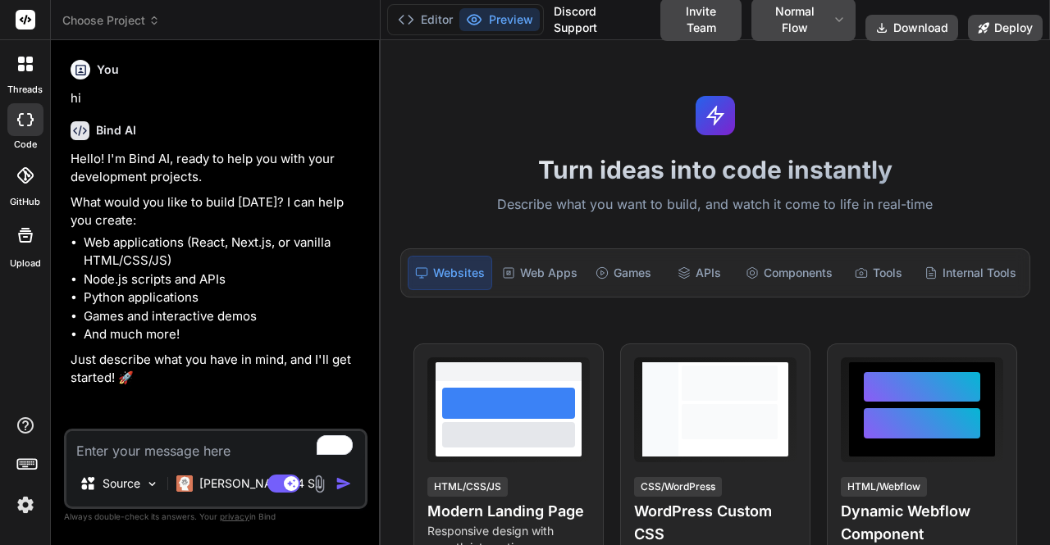
click at [29, 500] on img at bounding box center [25, 505] width 28 height 28
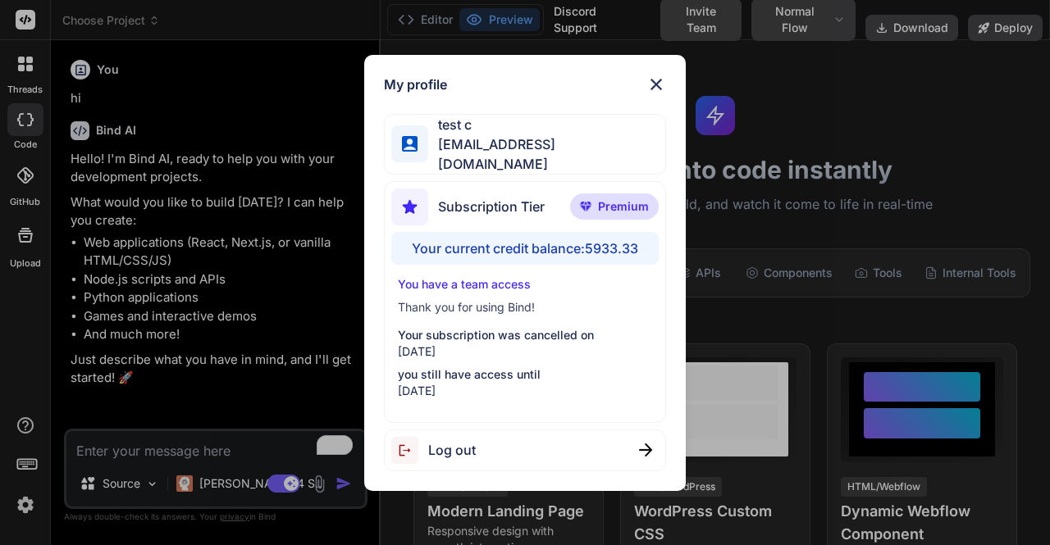
click at [447, 451] on span "Log out" at bounding box center [452, 450] width 48 height 20
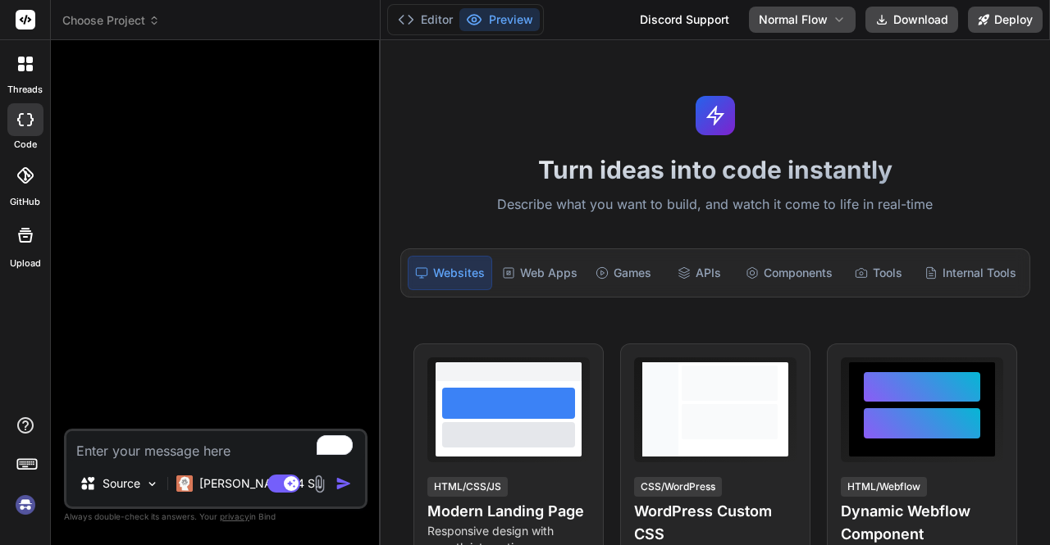
scroll to position [15, 0]
click at [654, 80] on div "Turn ideas into code instantly Describe what you want to build, and watch it co…" at bounding box center [715, 292] width 669 height 505
click at [234, 490] on p "[PERSON_NAME] 4 S.." at bounding box center [260, 484] width 122 height 16
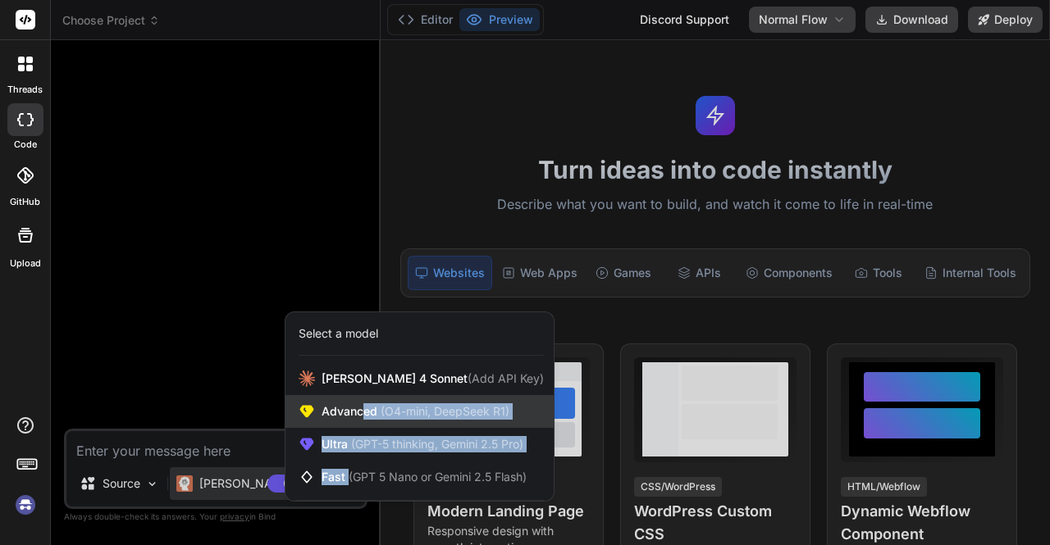
drag, startPoint x: 348, startPoint y: 481, endPoint x: 359, endPoint y: 413, distance: 69.0
click at [359, 413] on div "Claude 4 Sonnet (Add API Key) Advanced (O4-mini, DeepSeek R1) Ultra (GPT-5 thin…" at bounding box center [419, 427] width 268 height 131
click at [359, 413] on span "Advanced (O4-mini, DeepSeek R1)" at bounding box center [415, 411] width 188 height 16
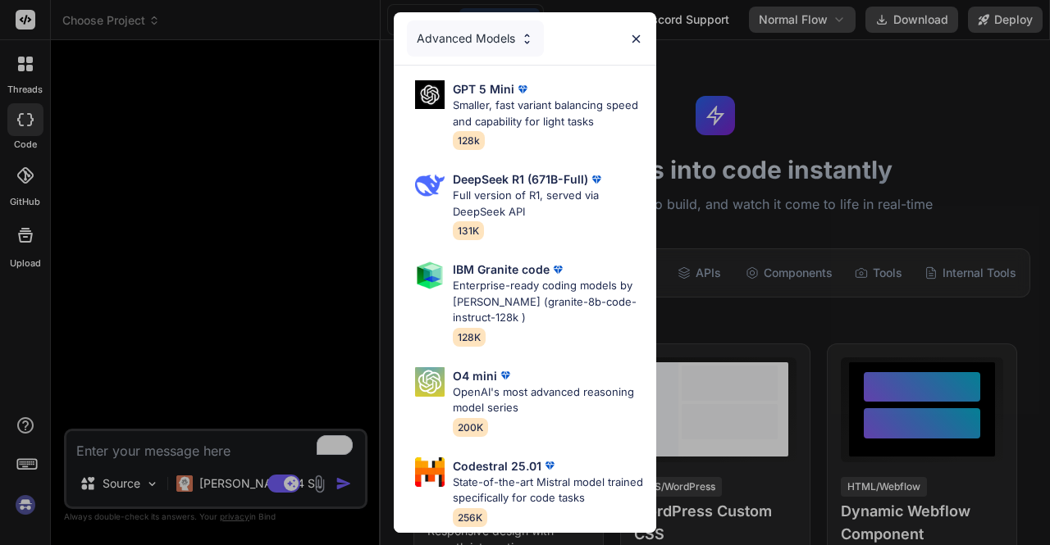
click at [481, 30] on div "Advanced Models" at bounding box center [475, 39] width 137 height 36
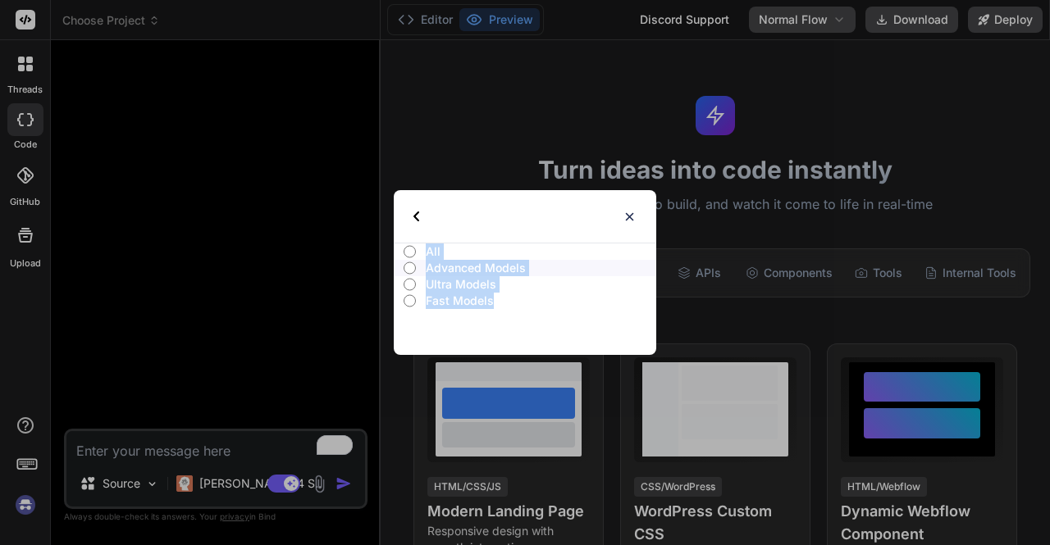
drag, startPoint x: 417, startPoint y: 244, endPoint x: 539, endPoint y: 302, distance: 134.6
click at [539, 302] on div "Select type All Advanced Models Ultra Models Fast Models" at bounding box center [525, 272] width 262 height 165
click at [539, 302] on p "Fast Models" at bounding box center [541, 301] width 230 height 16
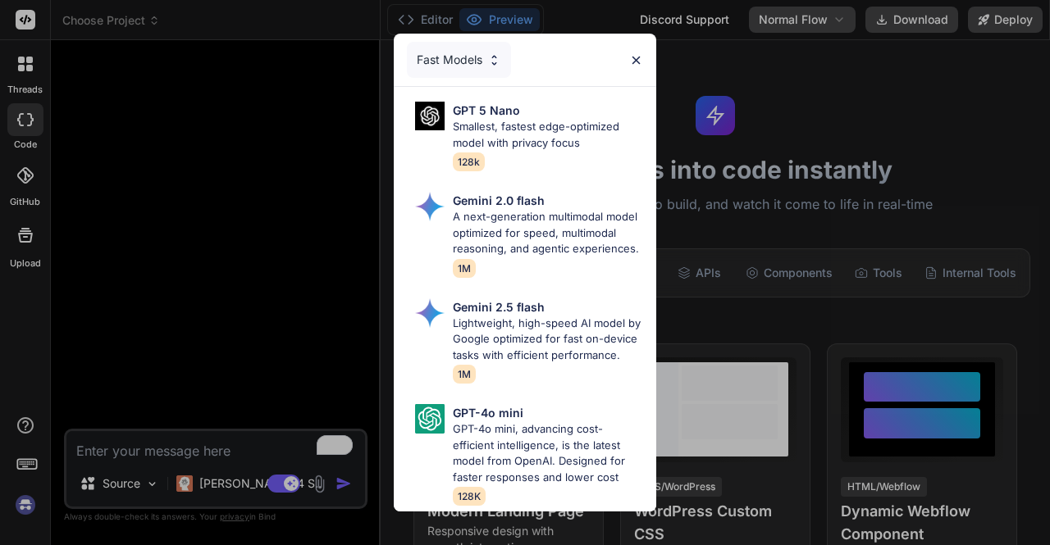
click at [440, 42] on div "Fast Models" at bounding box center [459, 60] width 104 height 36
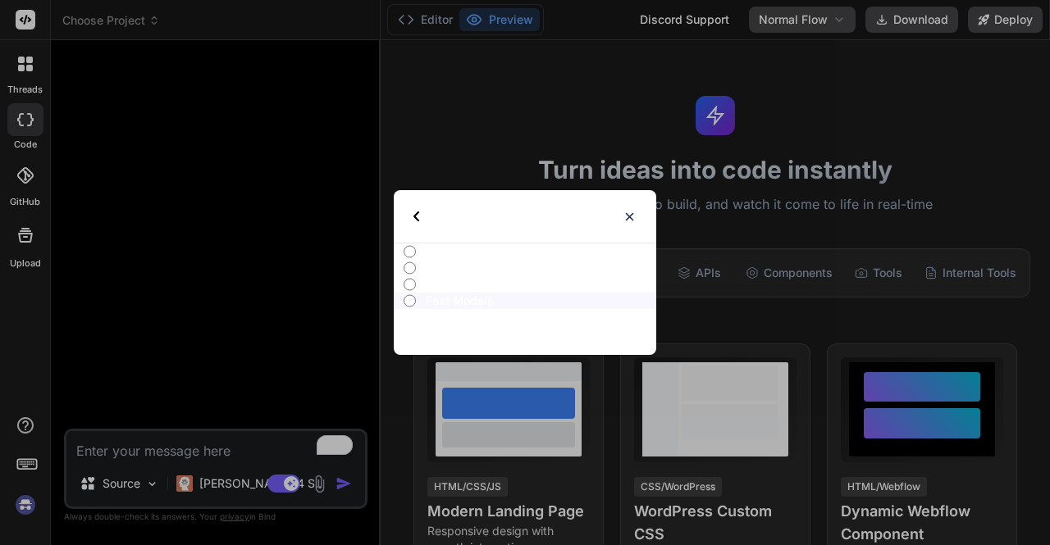
click at [625, 222] on img at bounding box center [629, 217] width 14 height 14
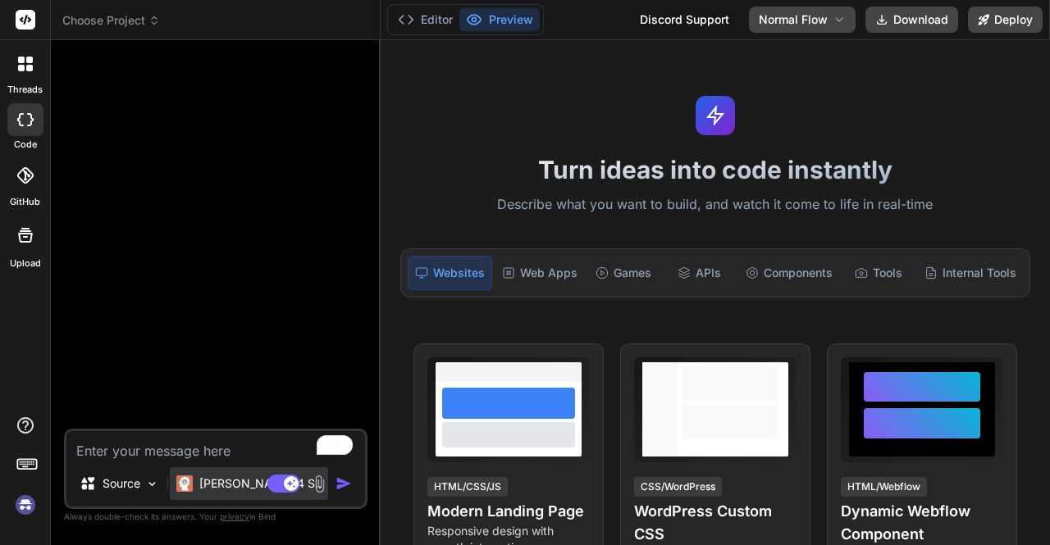
click at [193, 478] on img at bounding box center [184, 484] width 16 height 16
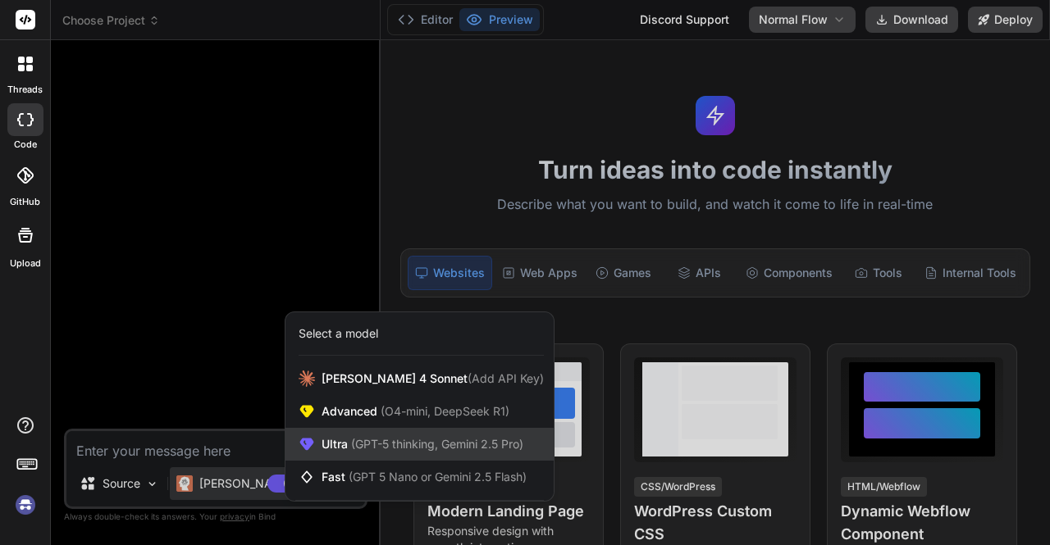
click at [336, 444] on span "Ultra (GPT-5 thinking, Gemini 2.5 Pro)" at bounding box center [422, 444] width 202 height 16
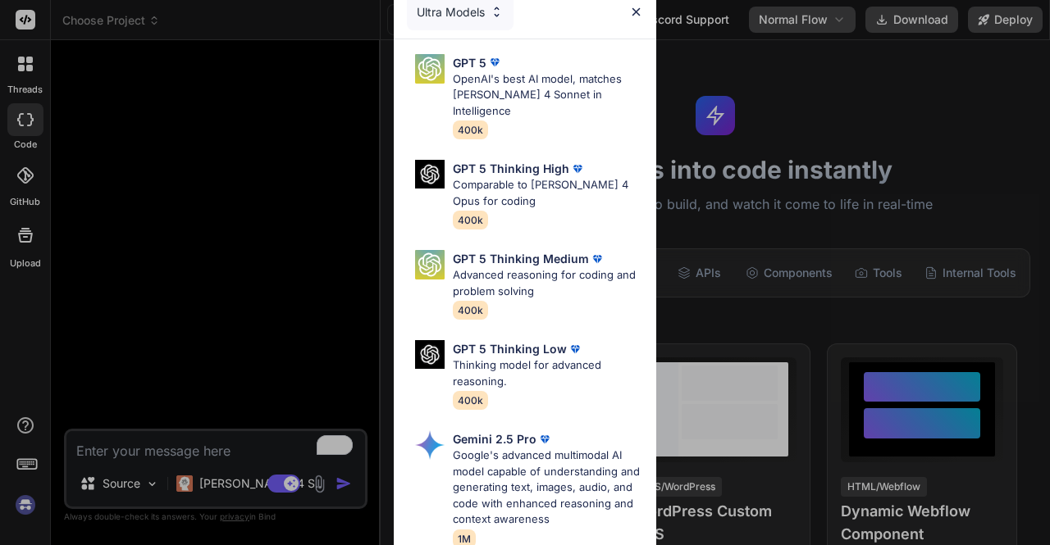
click at [454, 4] on div "Ultra Models" at bounding box center [460, 12] width 107 height 36
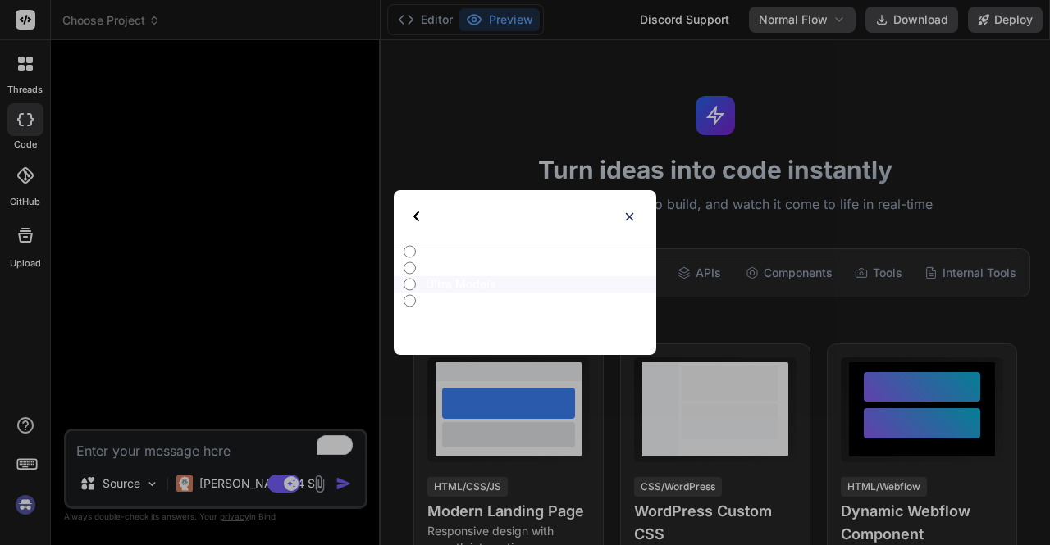
click at [310, 303] on div "Select type All Advanced Models Ultra Models Fast Models" at bounding box center [525, 272] width 1050 height 545
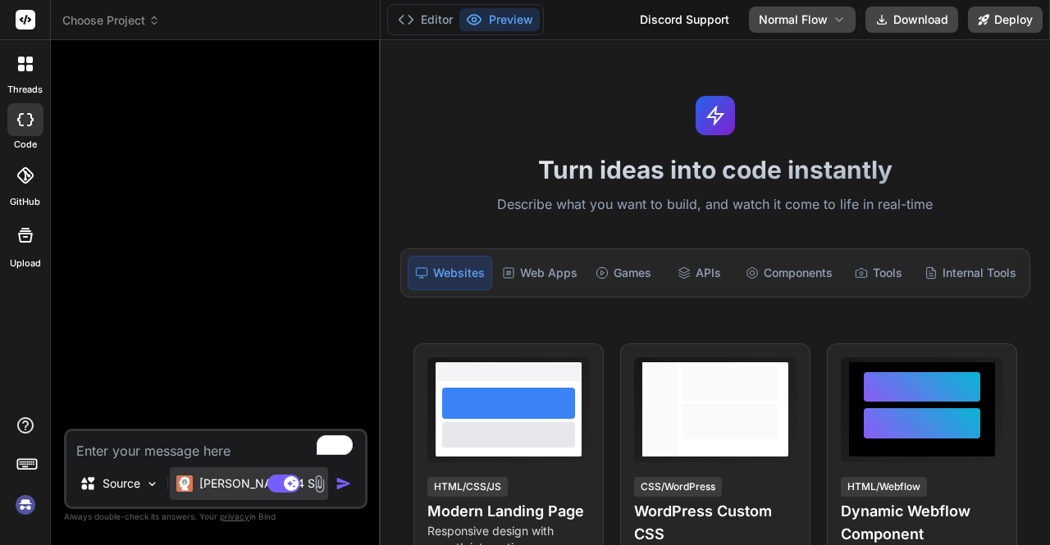
click at [221, 483] on p "Claude 4 S.." at bounding box center [260, 484] width 122 height 16
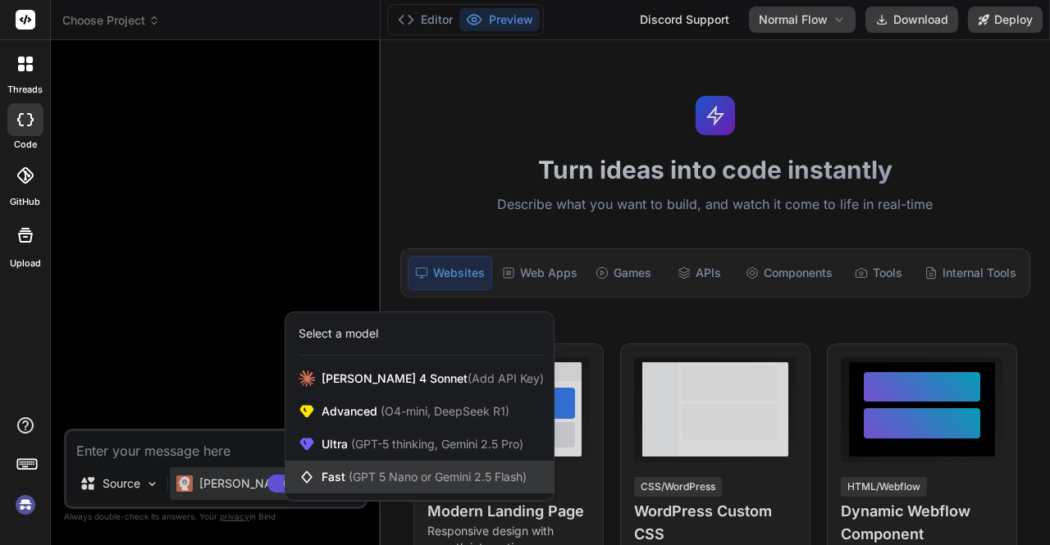
click at [370, 475] on span "(GPT 5 Nano or Gemini 2.5 Flash)" at bounding box center [438, 477] width 178 height 14
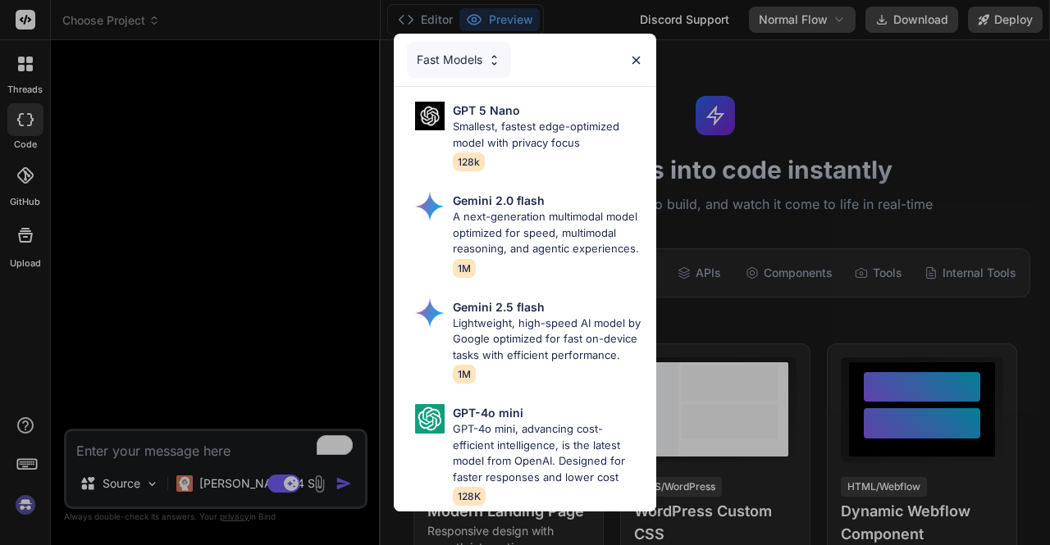
click at [468, 42] on div "Fast Models" at bounding box center [459, 60] width 104 height 36
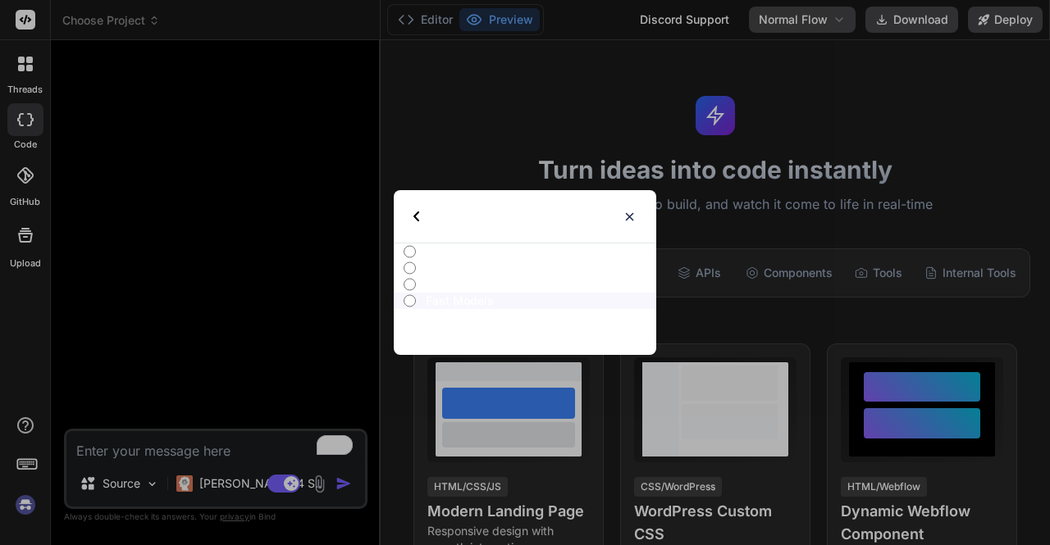
type textarea "x"
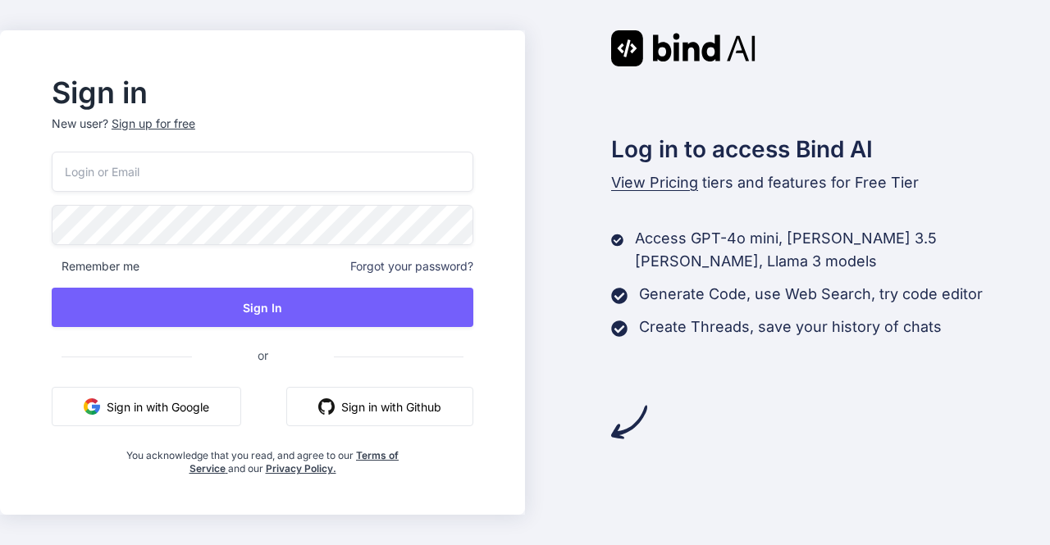
type input "[EMAIL_ADDRESS][DOMAIN_NAME]"
click at [248, 171] on input "[EMAIL_ADDRESS][DOMAIN_NAME]" at bounding box center [263, 172] width 422 height 40
drag, startPoint x: 248, startPoint y: 171, endPoint x: 66, endPoint y: 169, distance: 181.3
click at [66, 169] on input "[EMAIL_ADDRESS][DOMAIN_NAME]" at bounding box center [263, 172] width 422 height 40
paste input "[EMAIL_ADDRESS][DOMAIN_NAME]"
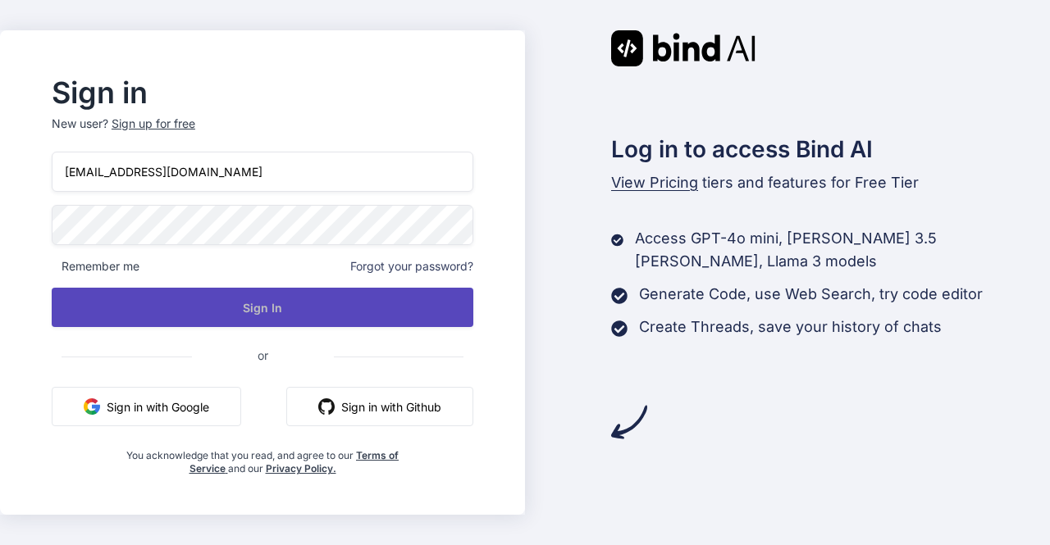
type input "[EMAIL_ADDRESS][DOMAIN_NAME]"
click at [267, 322] on button "Sign In" at bounding box center [263, 307] width 422 height 39
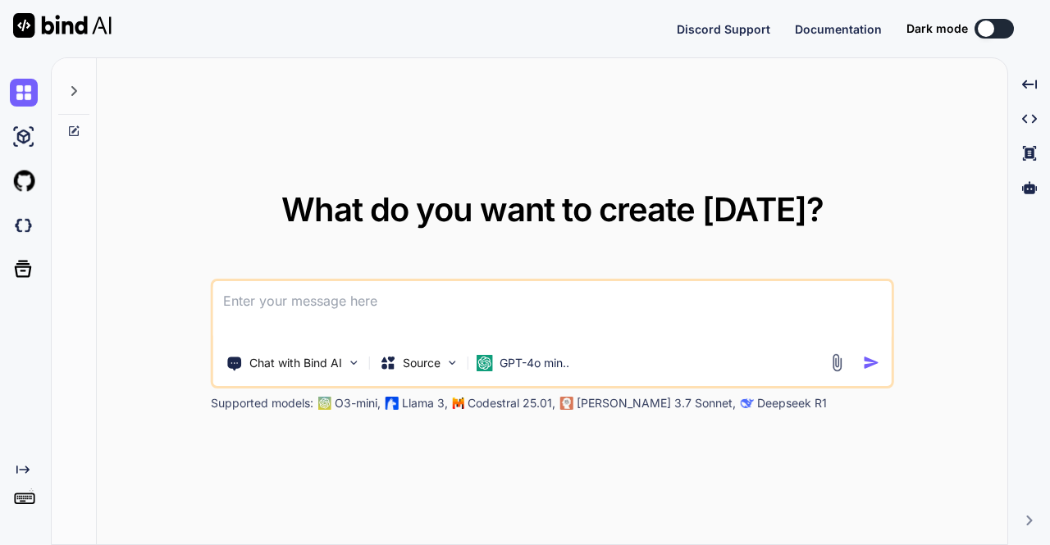
type textarea "x"
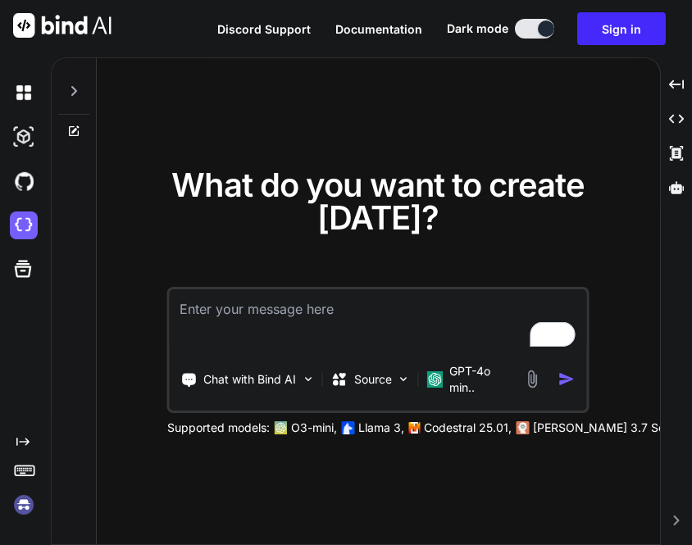
click at [28, 504] on img at bounding box center [24, 505] width 28 height 28
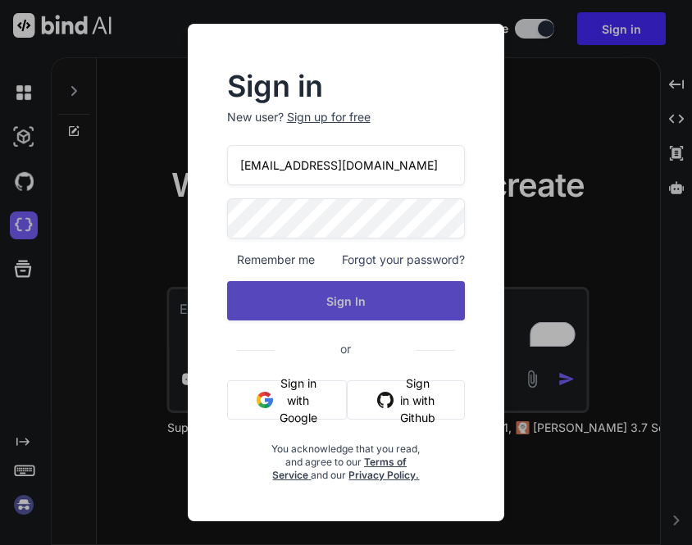
click at [350, 301] on button "Sign In" at bounding box center [346, 300] width 239 height 39
click at [355, 306] on button "Sign In" at bounding box center [346, 300] width 239 height 39
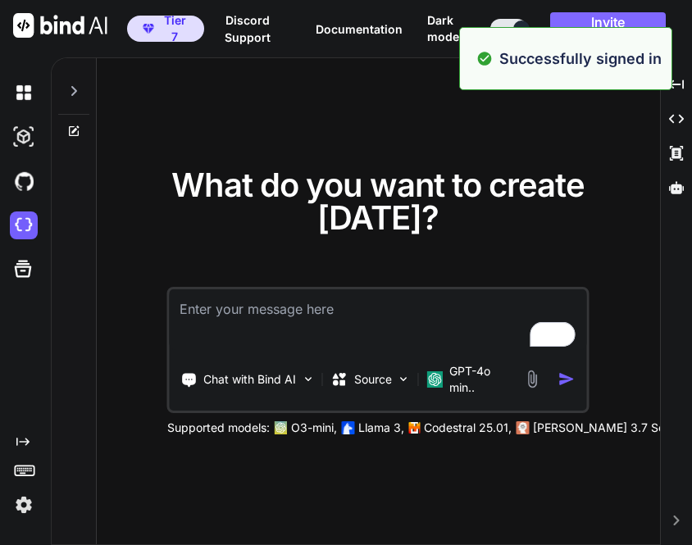
click at [615, 21] on button "Invite Team" at bounding box center [608, 28] width 116 height 33
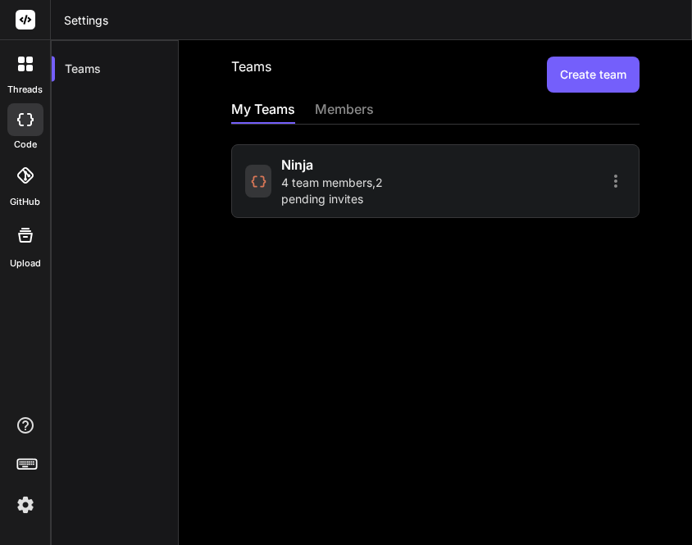
click at [308, 189] on span "4 team members , 2 pending invites" at bounding box center [355, 191] width 149 height 33
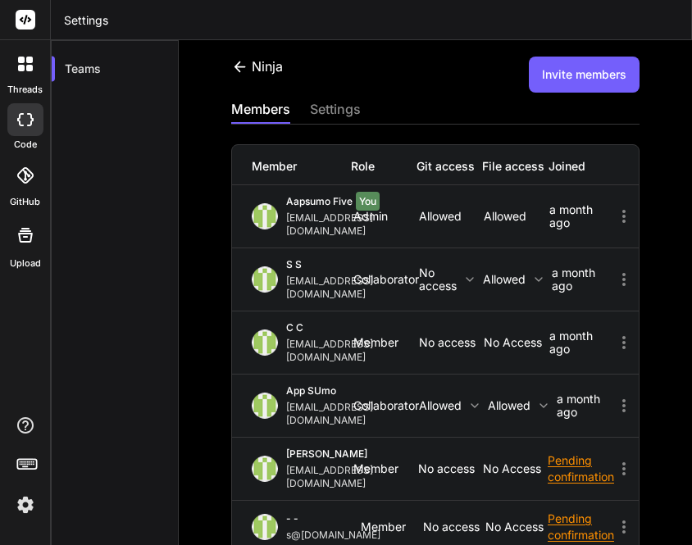
click at [338, 107] on div "settings" at bounding box center [335, 110] width 51 height 23
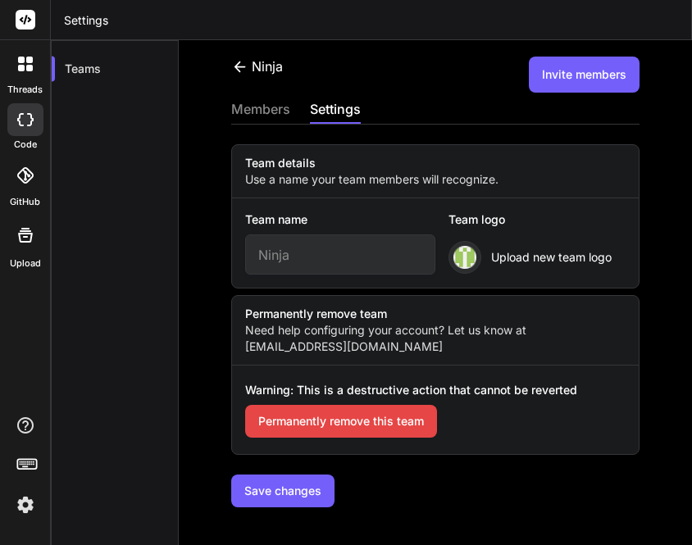
click at [338, 416] on button "Permanently remove this team" at bounding box center [341, 421] width 192 height 33
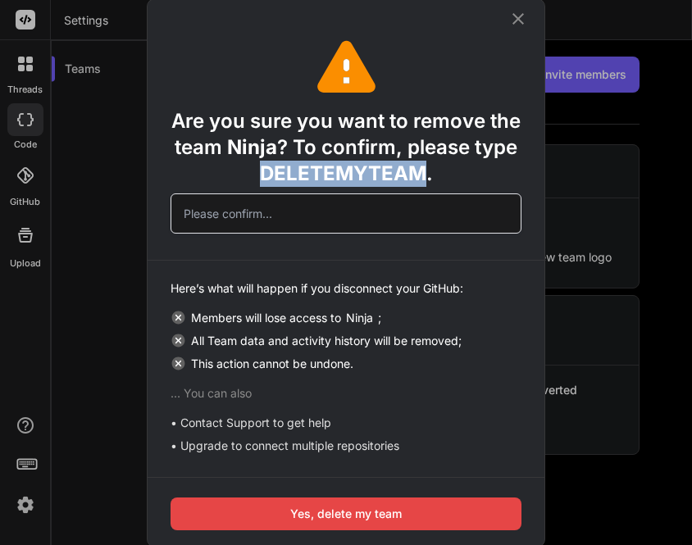
drag, startPoint x: 258, startPoint y: 176, endPoint x: 426, endPoint y: 183, distance: 169.1
click at [426, 183] on div "Are you sure you want to remove the team Ninja ? To confirm, please type DELETE…" at bounding box center [346, 144] width 351 height 85
copy span "DELETEMYTEAM"
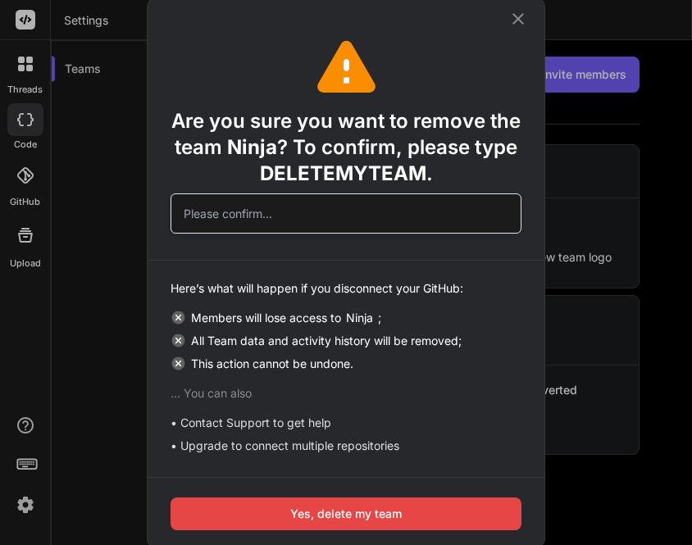
paste input "DELETEMYTEAM"
click at [303, 208] on input "text" at bounding box center [346, 214] width 351 height 40
type input "DELETEMYTEAM"
click at [309, 501] on button "Yes, delete my team" at bounding box center [346, 514] width 351 height 33
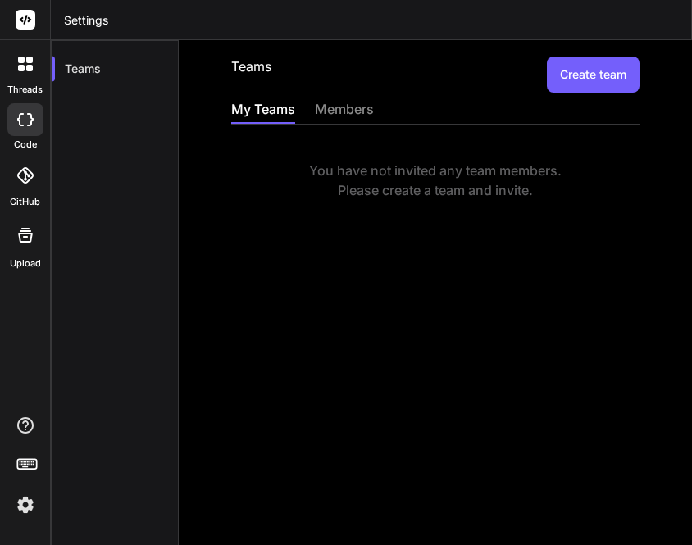
click at [28, 509] on img at bounding box center [25, 505] width 28 height 28
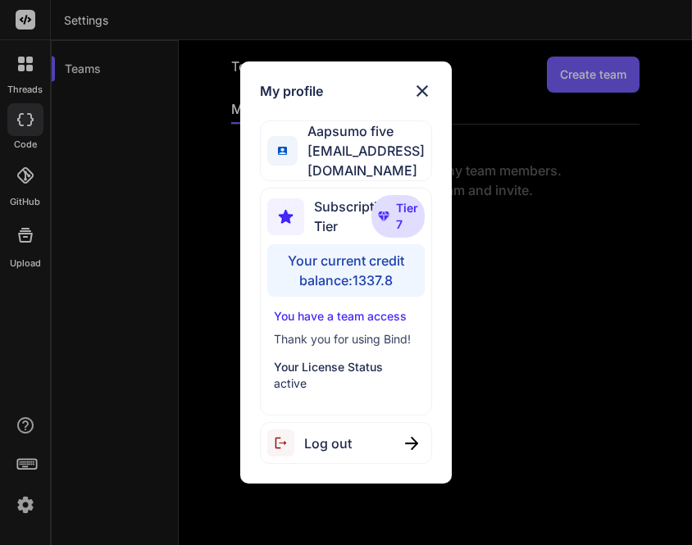
click at [137, 322] on div "My profile Aapsumo five appsumo_5@yopmail.com Subscription Tier Tier 7 Your cur…" at bounding box center [346, 272] width 692 height 545
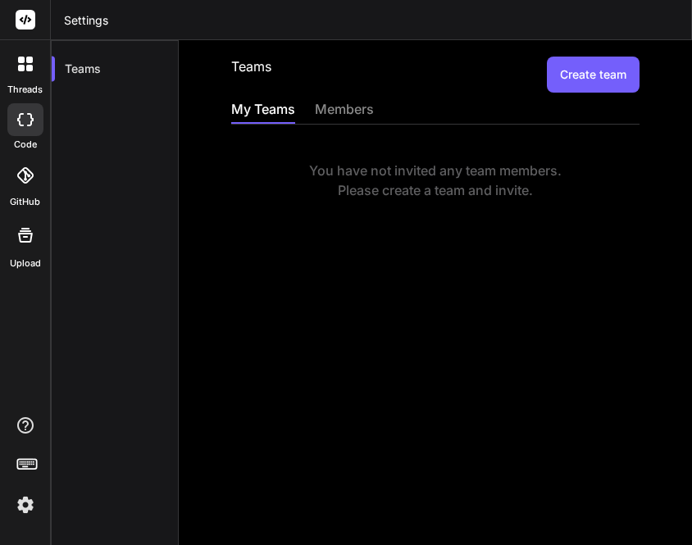
click at [30, 138] on label "code" at bounding box center [25, 145] width 23 height 14
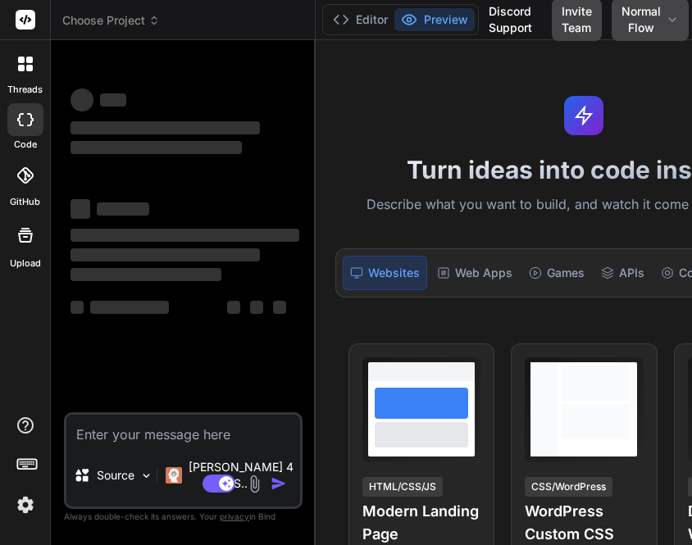
click at [23, 126] on div at bounding box center [25, 119] width 36 height 33
type textarea "x"
click at [138, 444] on textarea at bounding box center [183, 430] width 234 height 30
type textarea "h"
type textarea "x"
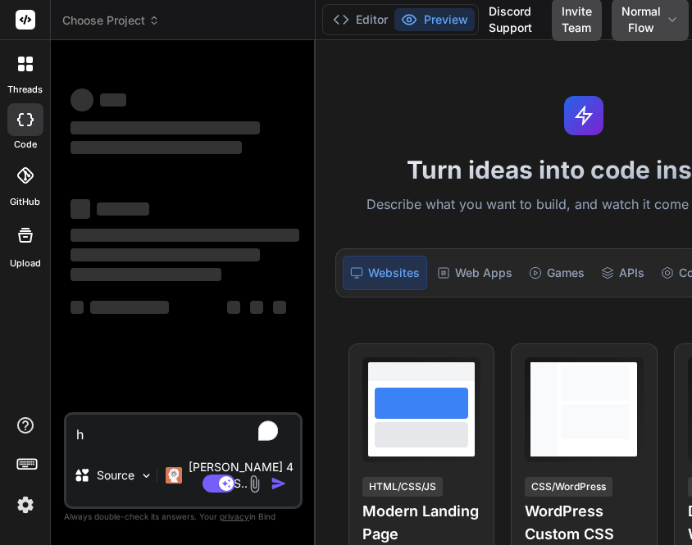
type textarea "hi"
type textarea "x"
type textarea "hi"
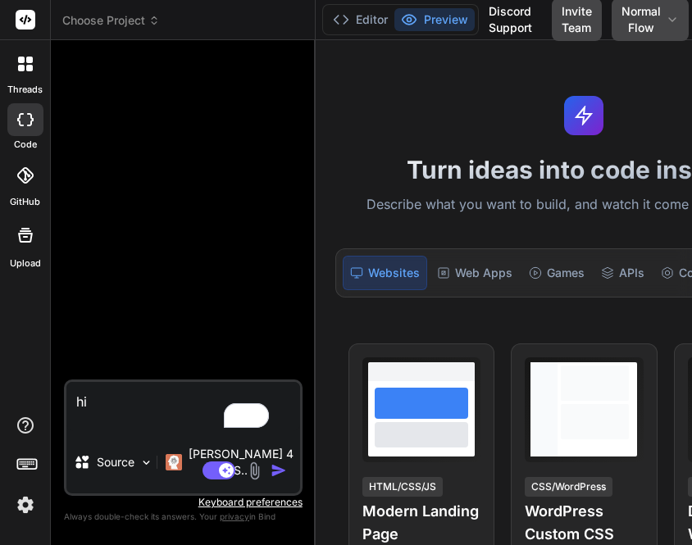
type textarea "x"
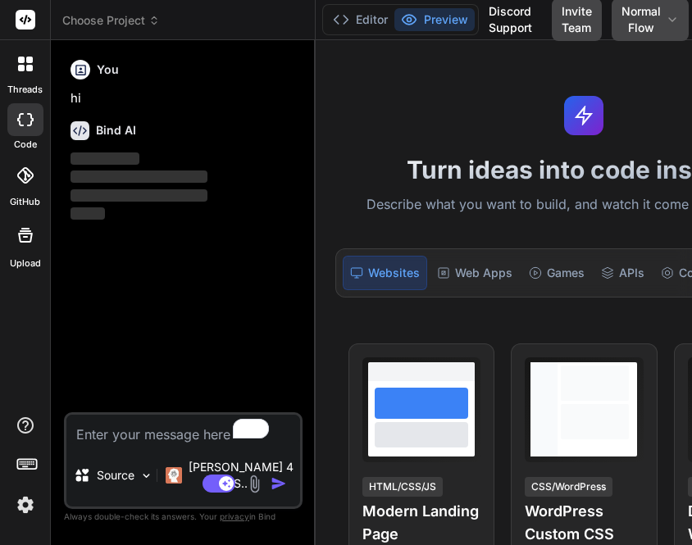
click at [25, 511] on img at bounding box center [25, 505] width 28 height 28
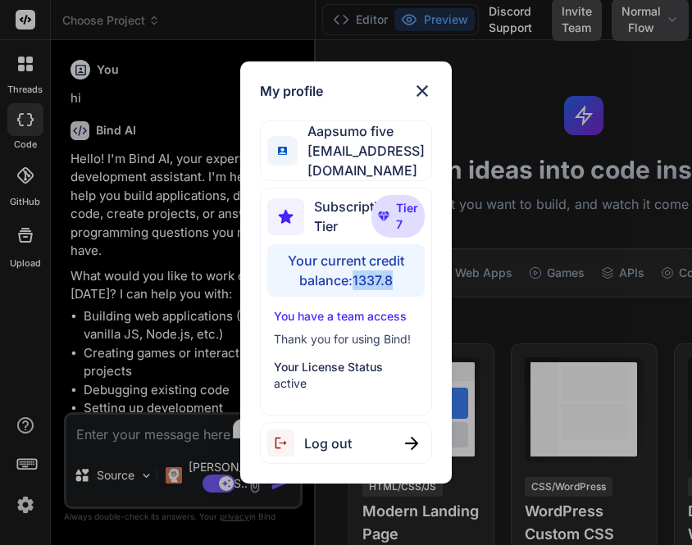
drag, startPoint x: 355, startPoint y: 272, endPoint x: 394, endPoint y: 275, distance: 38.6
click at [394, 275] on div "Your current credit balance: 1337.8" at bounding box center [345, 270] width 157 height 52
click at [199, 280] on div "My profile Aapsumo five [EMAIL_ADDRESS][DOMAIN_NAME] Subscription Tier Tier 7 Y…" at bounding box center [346, 272] width 692 height 545
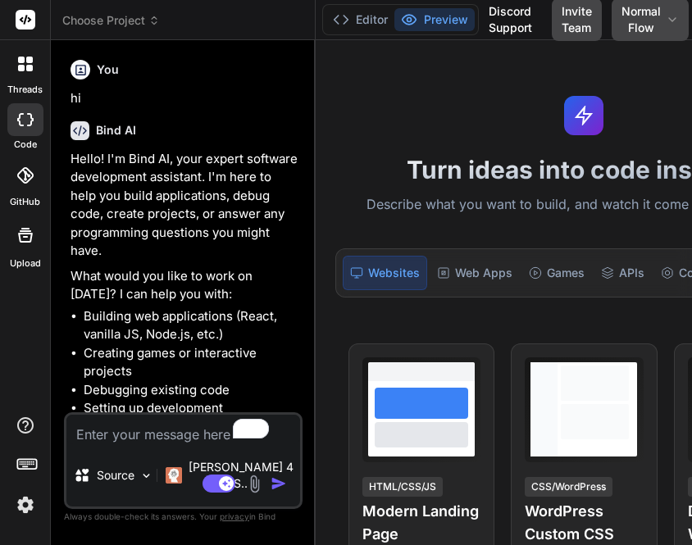
click at [26, 508] on img at bounding box center [25, 505] width 28 height 28
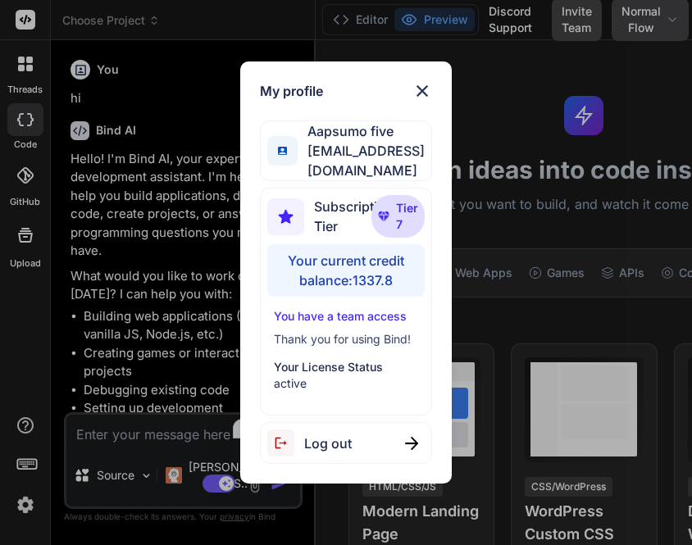
click at [123, 267] on div "My profile Aapsumo five [EMAIL_ADDRESS][DOMAIN_NAME] Subscription Tier Tier 7 Y…" at bounding box center [346, 272] width 692 height 545
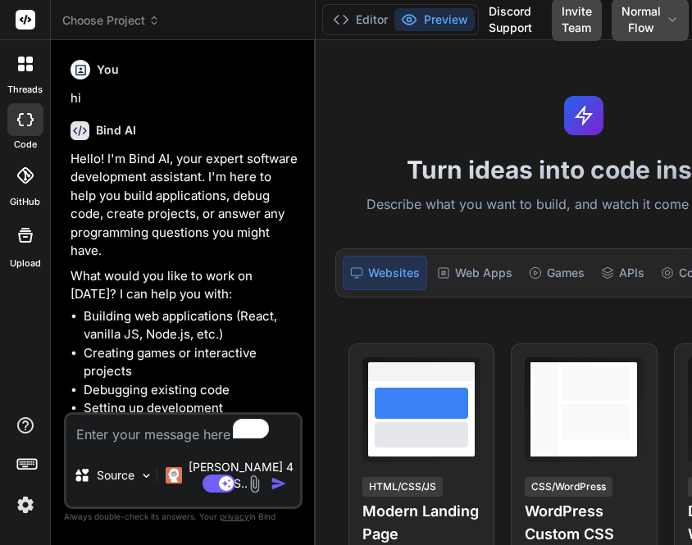
scroll to position [108, 0]
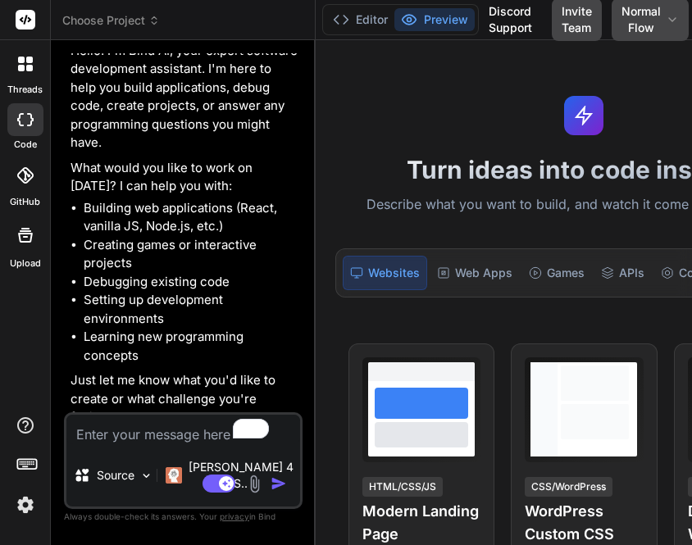
click at [19, 506] on img at bounding box center [25, 505] width 28 height 28
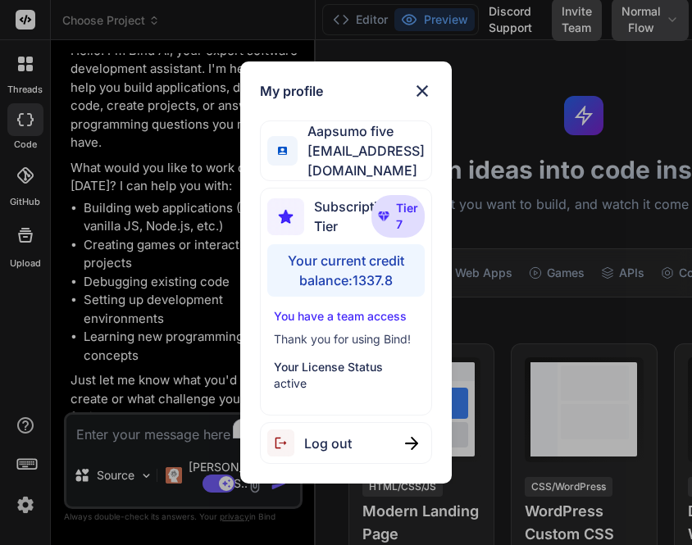
click at [473, 230] on div "My profile Aapsumo five [EMAIL_ADDRESS][DOMAIN_NAME] Subscription Tier Tier 7 Y…" at bounding box center [346, 272] width 692 height 545
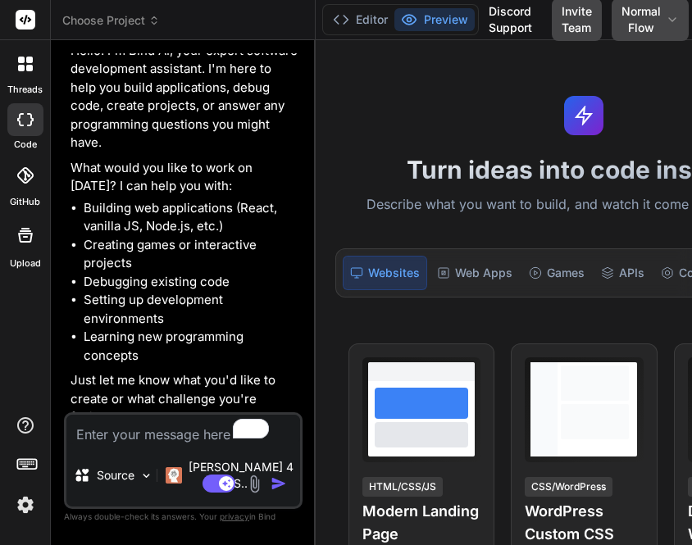
click at [158, 444] on textarea "To enrich screen reader interactions, please activate Accessibility in Grammarl…" at bounding box center [183, 430] width 234 height 30
type textarea "x"
type textarea "h"
type textarea "x"
type textarea "hi"
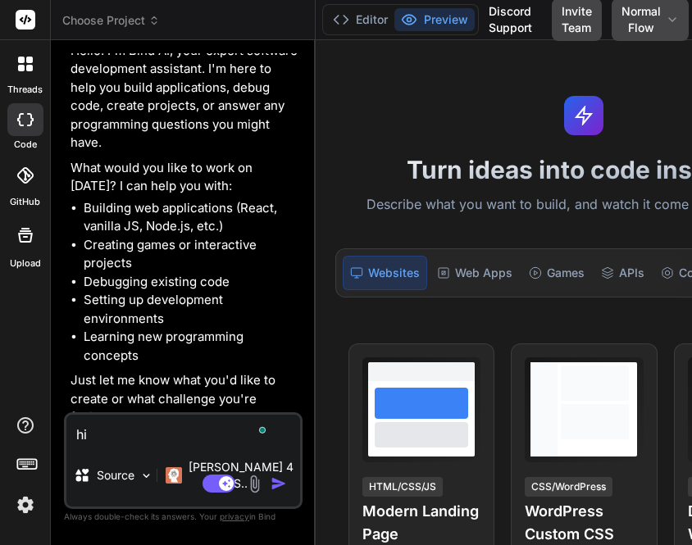
type textarea "x"
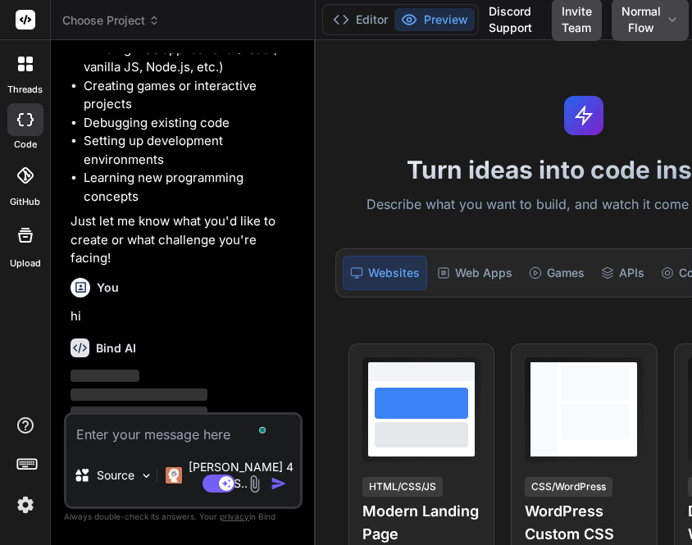
scroll to position [279, 0]
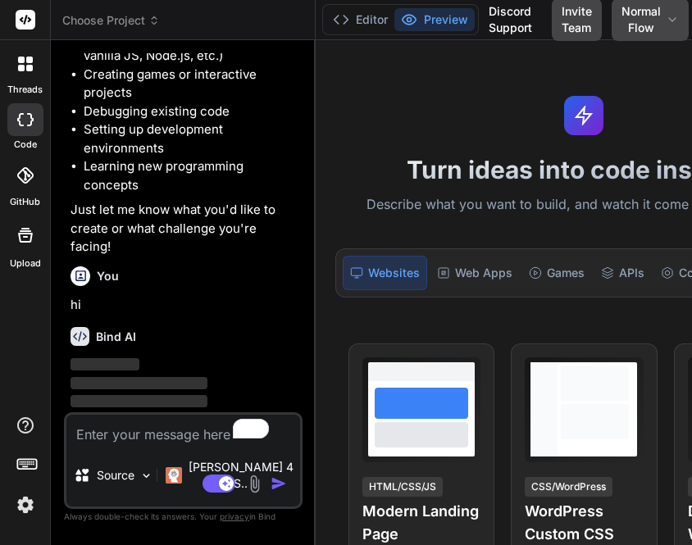
click at [21, 506] on img at bounding box center [25, 505] width 28 height 28
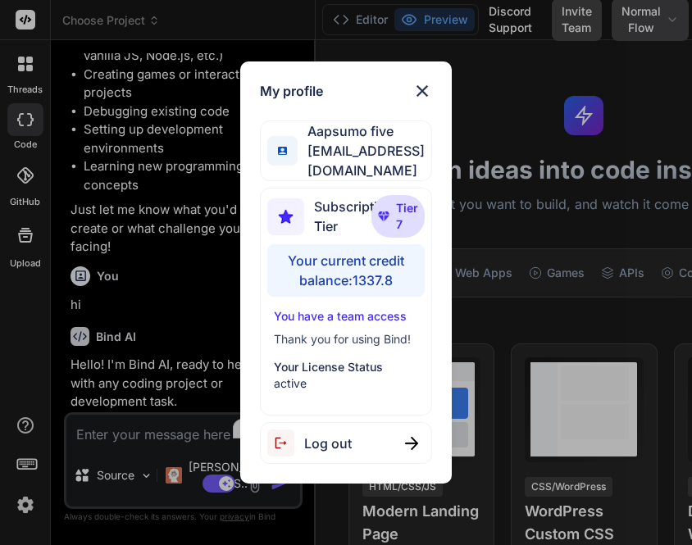
type textarea "x"
click at [138, 299] on div "My profile Aapsumo five [EMAIL_ADDRESS][DOMAIN_NAME] Subscription Tier Tier 7 Y…" at bounding box center [346, 272] width 692 height 545
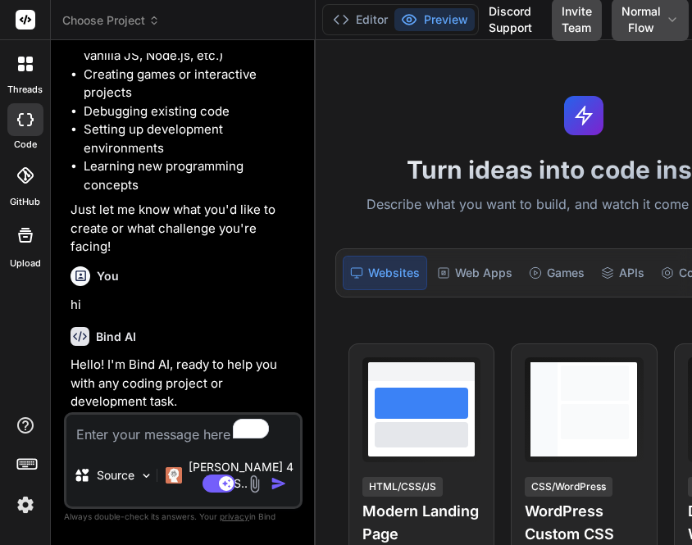
click at [28, 508] on img at bounding box center [25, 505] width 28 height 28
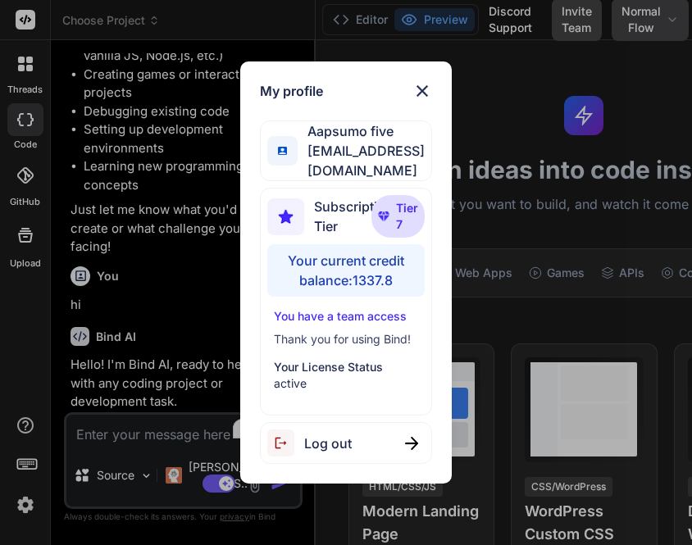
click at [171, 284] on div "My profile Aapsumo five [EMAIL_ADDRESS][DOMAIN_NAME] Subscription Tier Tier 7 Y…" at bounding box center [346, 272] width 692 height 545
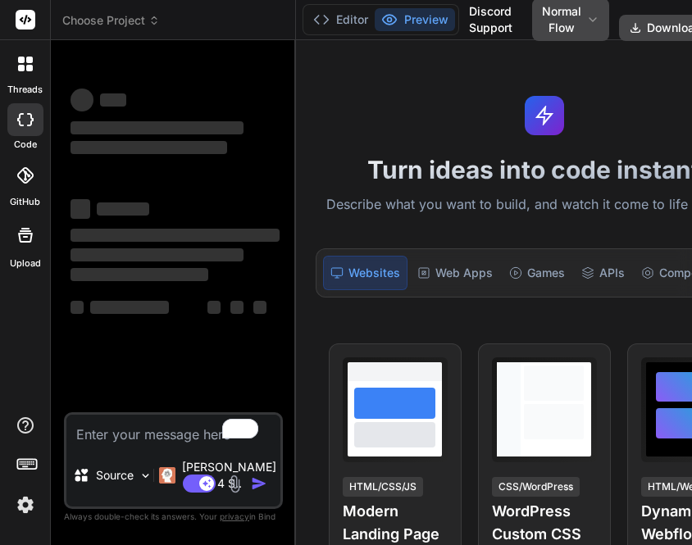
click at [25, 509] on img at bounding box center [25, 505] width 28 height 28
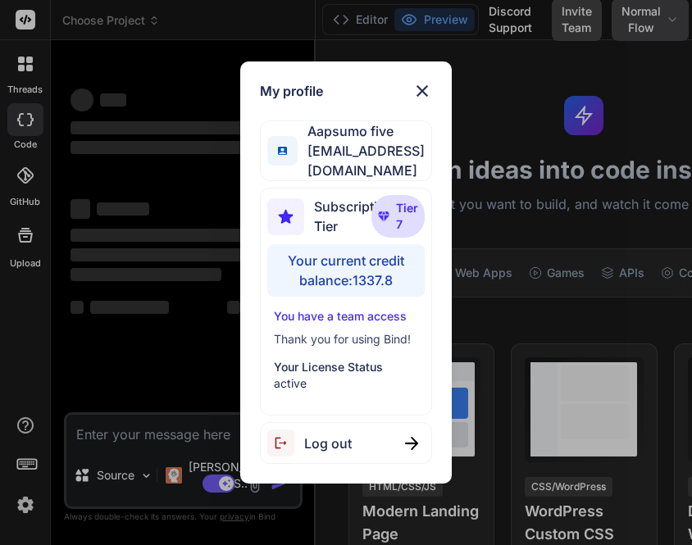
type textarea "x"
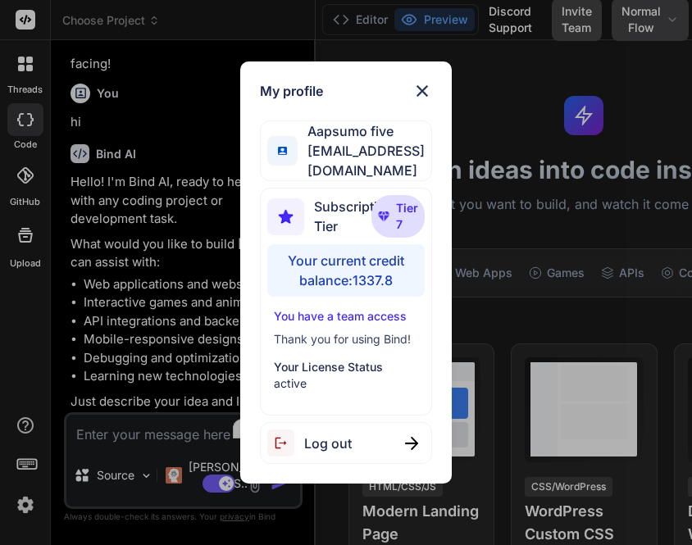
scroll to position [464, 0]
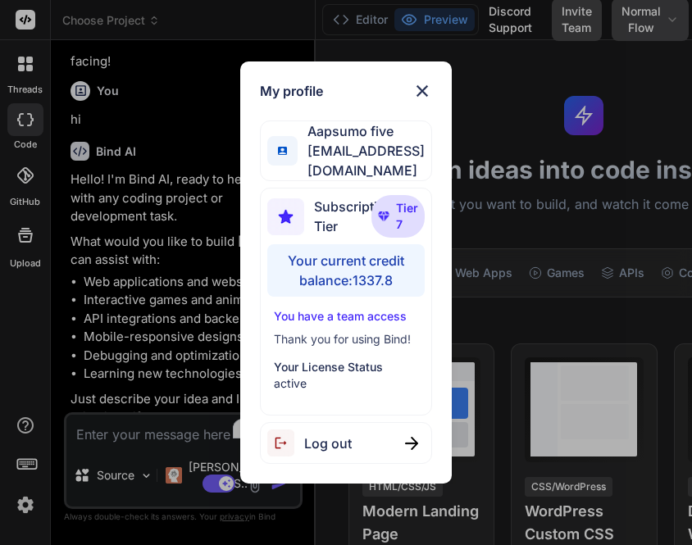
click at [188, 391] on div "My profile Aapsumo five [EMAIL_ADDRESS][DOMAIN_NAME] Subscription Tier Tier 7 Y…" at bounding box center [346, 272] width 692 height 545
